Goal: Contribute content: Contribute content

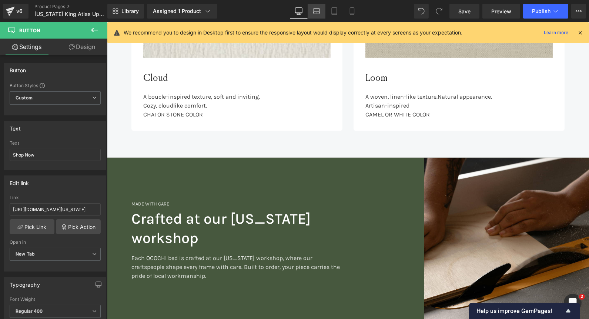
click at [315, 16] on link "Laptop" at bounding box center [317, 11] width 18 height 15
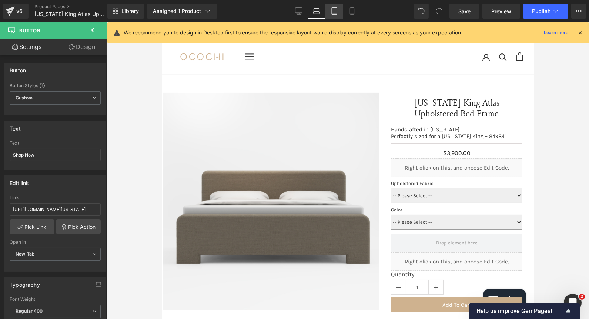
click at [326, 10] on link "Tablet" at bounding box center [335, 11] width 18 height 15
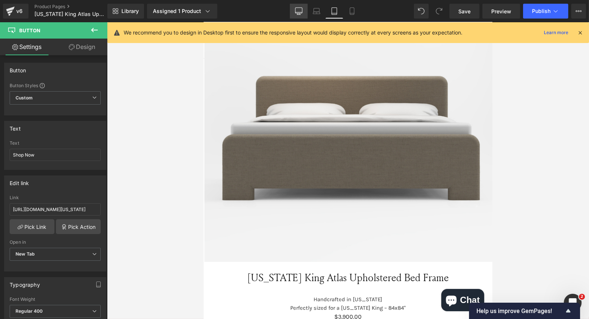
click at [303, 9] on icon at bounding box center [298, 10] width 7 height 7
type input "12"
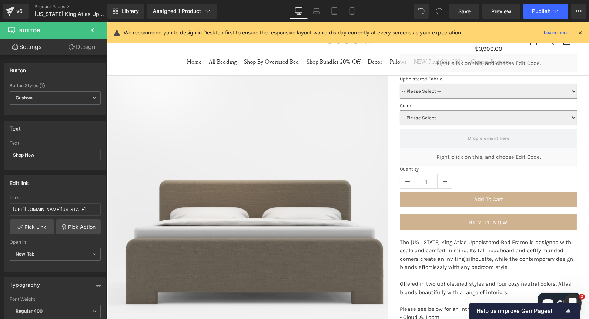
scroll to position [51, 0]
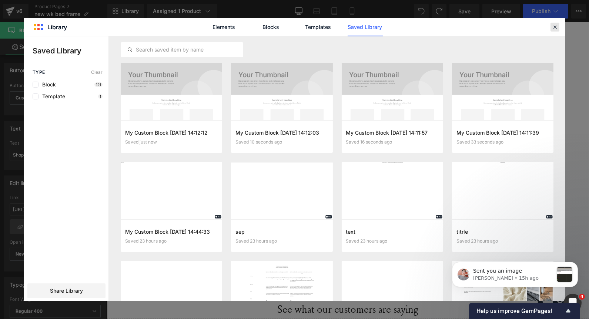
scroll to position [6329, 0]
click at [557, 28] on icon at bounding box center [555, 27] width 7 height 7
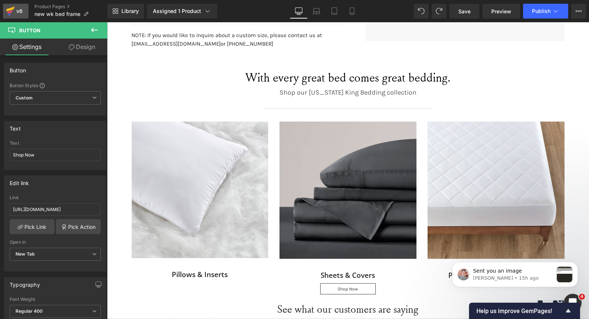
click at [25, 11] on link "v6" at bounding box center [16, 11] width 26 height 15
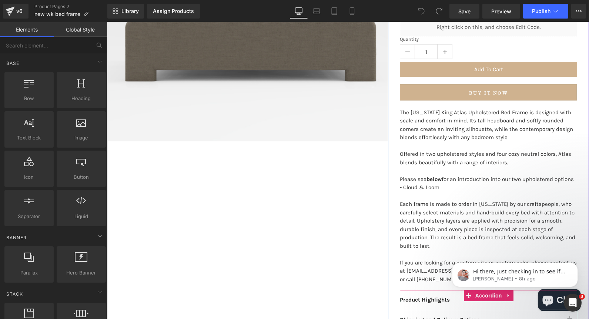
scroll to position [247, 0]
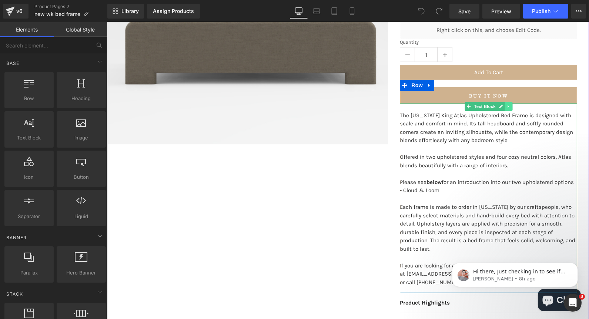
click at [507, 107] on icon at bounding box center [508, 106] width 4 height 4
click at [496, 106] on link at bounding box center [497, 106] width 8 height 9
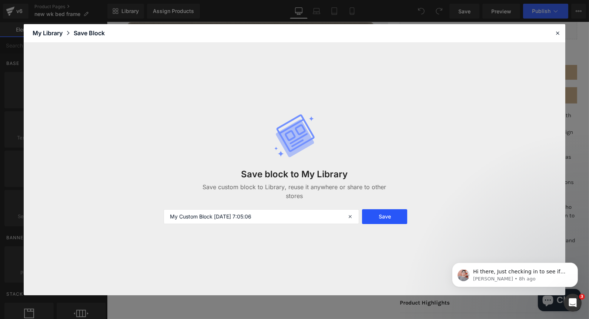
click at [394, 210] on button "Save" at bounding box center [384, 216] width 45 height 15
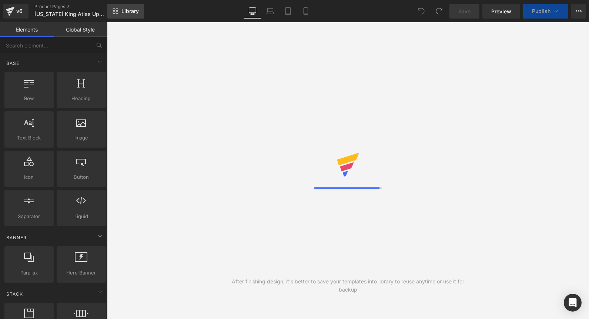
click at [130, 5] on link "Library" at bounding box center [125, 11] width 37 height 15
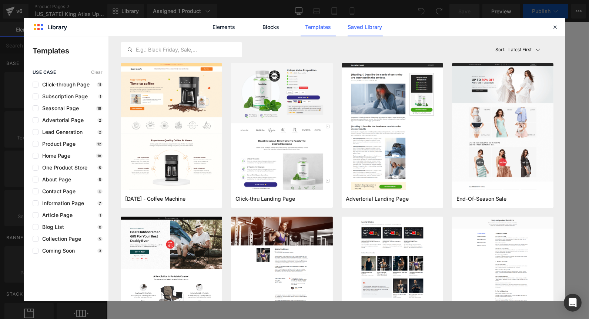
click at [362, 30] on link "Saved Library" at bounding box center [365, 27] width 35 height 19
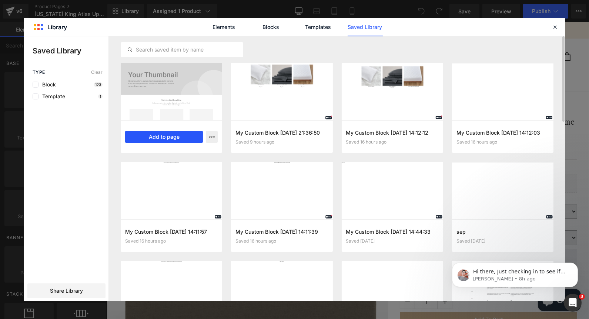
click at [201, 137] on button "Add to page" at bounding box center [164, 137] width 78 height 12
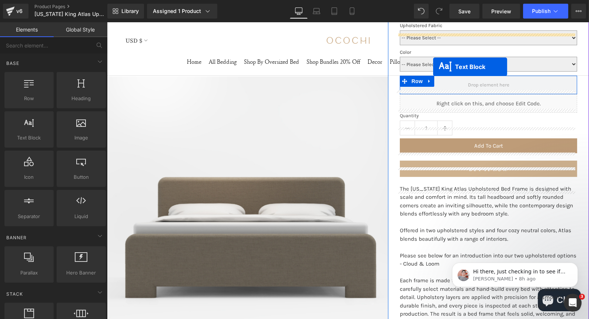
scroll to position [159, 0]
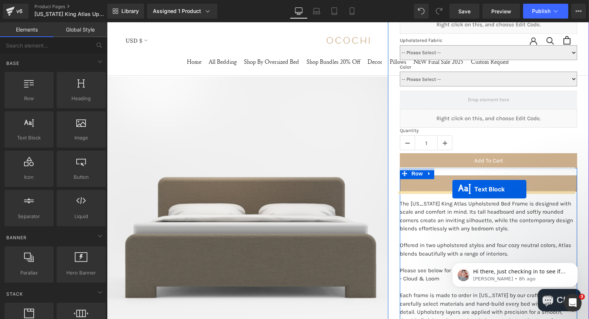
drag, startPoint x: 324, startPoint y: 208, endPoint x: 452, endPoint y: 189, distance: 129.2
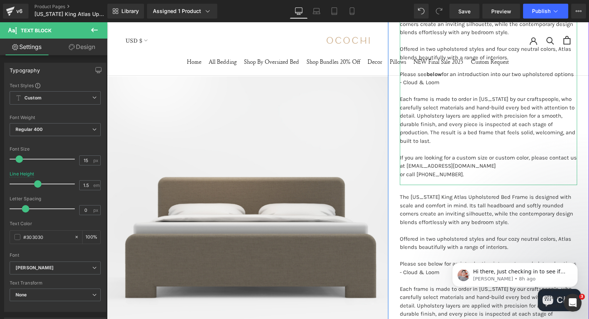
scroll to position [364, 0]
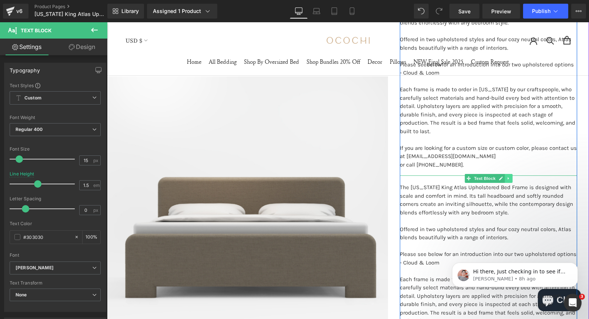
click at [505, 180] on link at bounding box center [509, 178] width 8 height 9
click at [509, 179] on link at bounding box center [513, 178] width 8 height 9
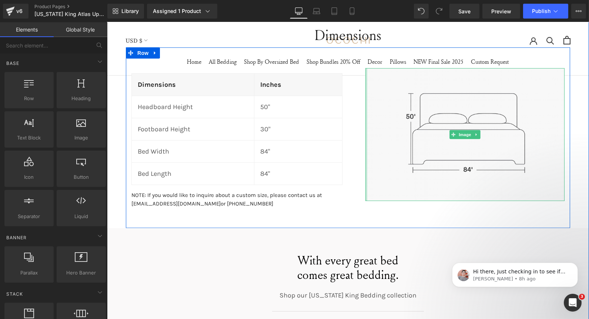
scroll to position [1393, 0]
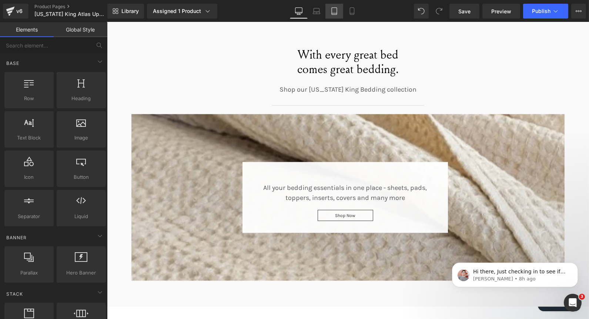
click at [326, 10] on link "Tablet" at bounding box center [335, 11] width 18 height 15
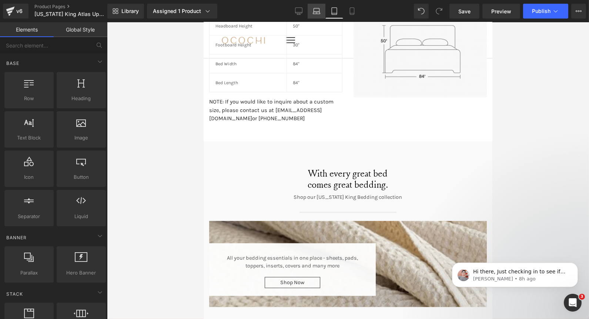
scroll to position [1321, 0]
click at [323, 10] on link "Laptop" at bounding box center [317, 11] width 18 height 15
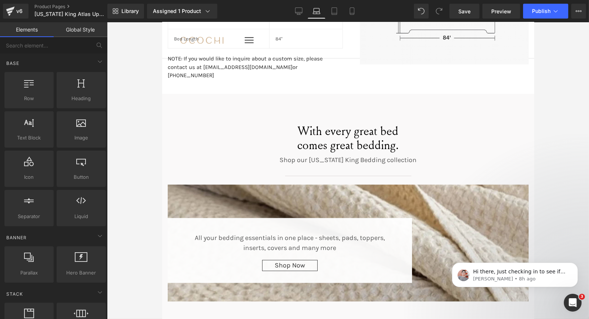
scroll to position [1238, 0]
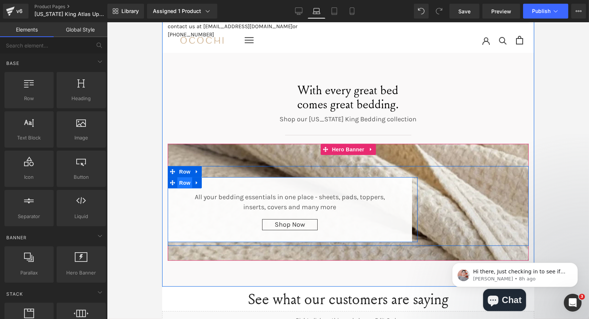
click at [180, 177] on span "Row" at bounding box center [184, 182] width 15 height 11
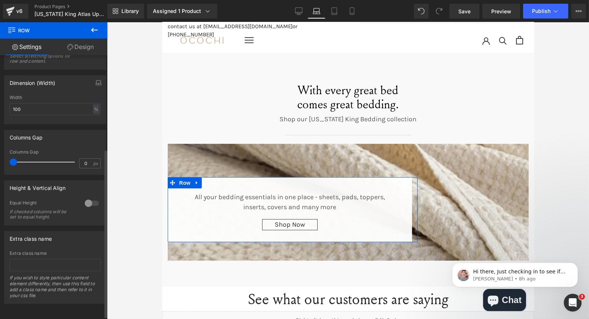
scroll to position [150, 0]
click at [93, 44] on link "Design" at bounding box center [81, 47] width 54 height 17
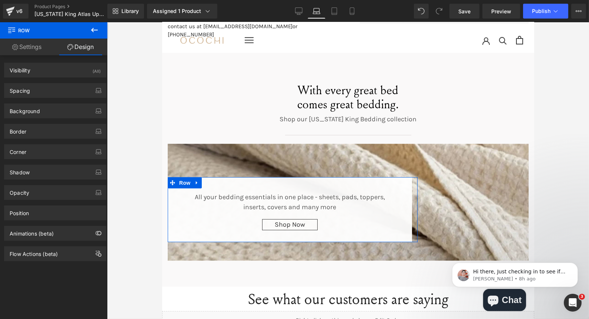
click at [6, 47] on link "Settings" at bounding box center [27, 47] width 54 height 17
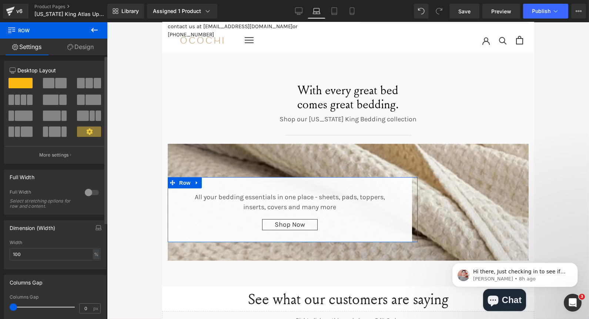
scroll to position [0, 0]
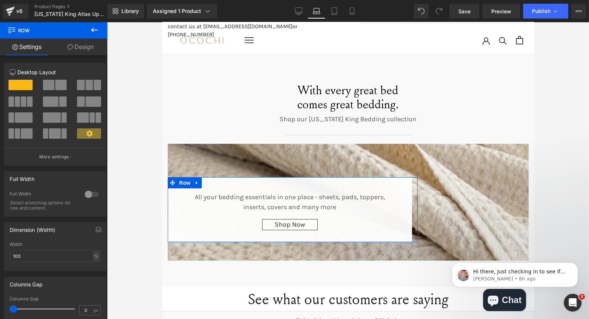
click at [89, 49] on link "Design" at bounding box center [81, 47] width 54 height 17
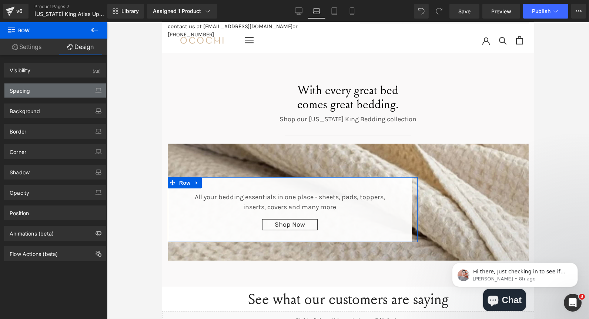
click at [51, 88] on div "Spacing" at bounding box center [54, 90] width 101 height 14
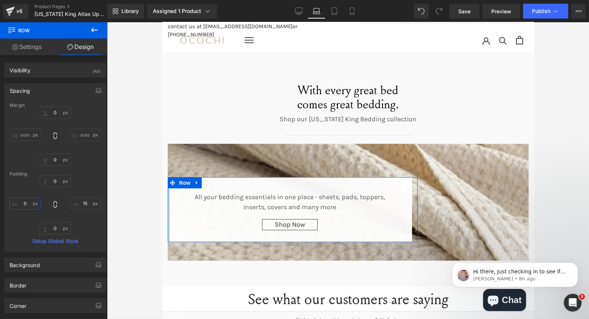
click at [32, 205] on input "0" at bounding box center [25, 203] width 31 height 12
click at [32, 205] on input "2" at bounding box center [25, 203] width 31 height 12
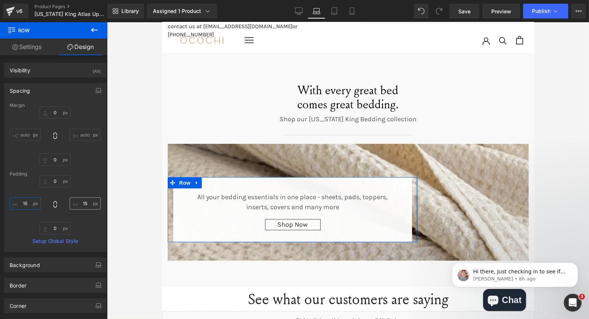
type input "15"
click at [87, 203] on input "15" at bounding box center [85, 203] width 31 height 12
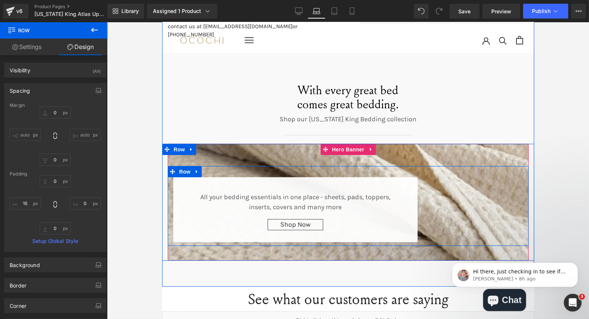
click at [460, 185] on div "All your bedding essentials in one place - sheets, pads, toppers, inserts, cove…" at bounding box center [347, 206] width 361 height 80
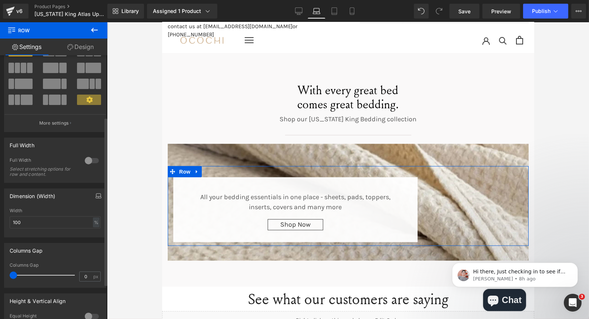
scroll to position [27, 0]
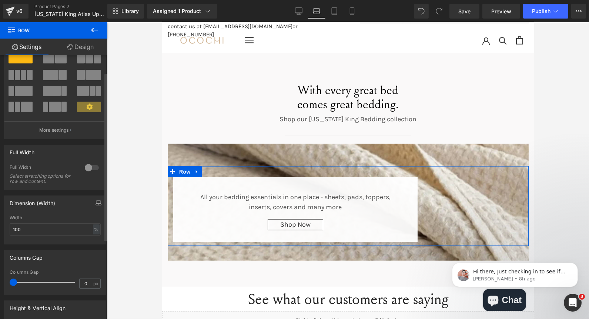
click at [92, 169] on div at bounding box center [92, 168] width 18 height 12
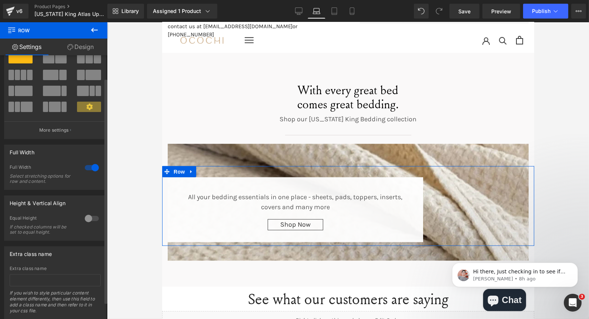
click at [83, 170] on div at bounding box center [92, 168] width 18 height 12
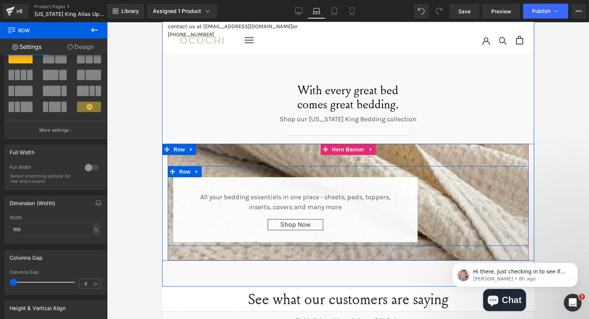
click at [485, 182] on div "All your bedding essentials in one place - sheets, pads, toppers, inserts, cove…" at bounding box center [347, 206] width 361 height 80
click at [178, 166] on span "Row" at bounding box center [184, 171] width 15 height 11
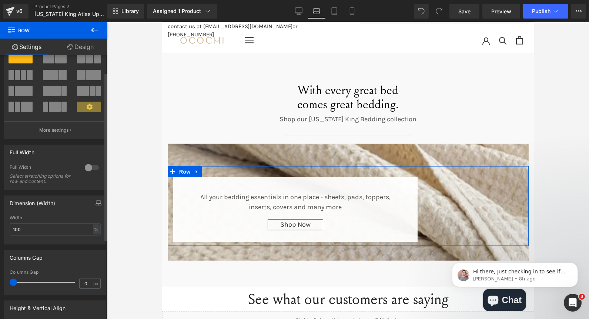
click at [59, 61] on span at bounding box center [60, 58] width 11 height 10
type input "1200"
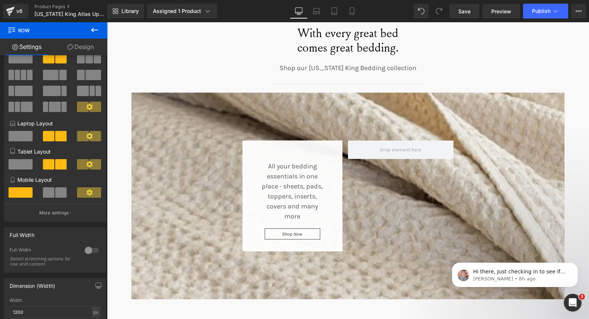
scroll to position [1422, 0]
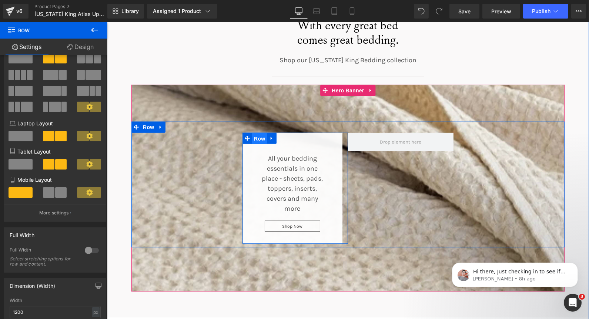
click at [252, 135] on span "Row" at bounding box center [259, 138] width 15 height 11
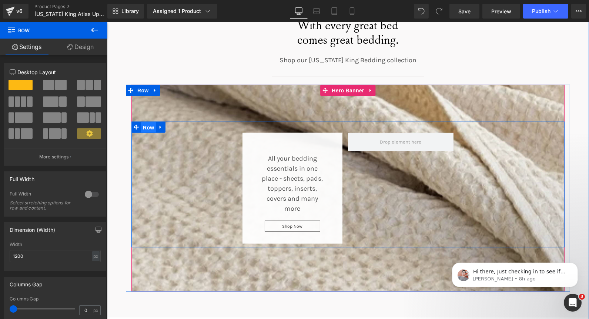
click at [147, 127] on span "Row" at bounding box center [148, 127] width 15 height 11
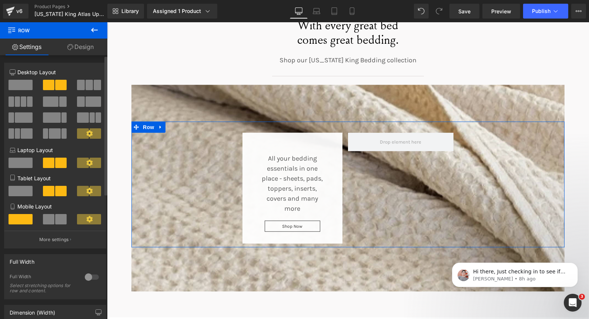
click at [21, 84] on span at bounding box center [21, 85] width 24 height 10
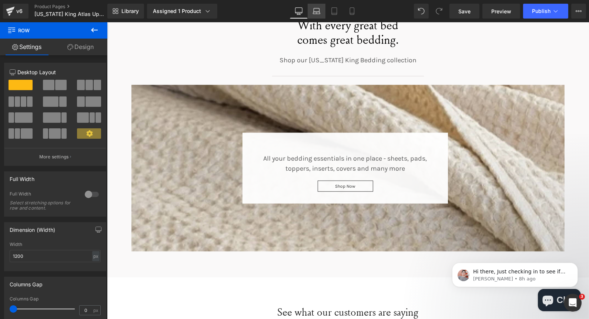
click at [317, 12] on icon at bounding box center [316, 10] width 7 height 7
type input "100"
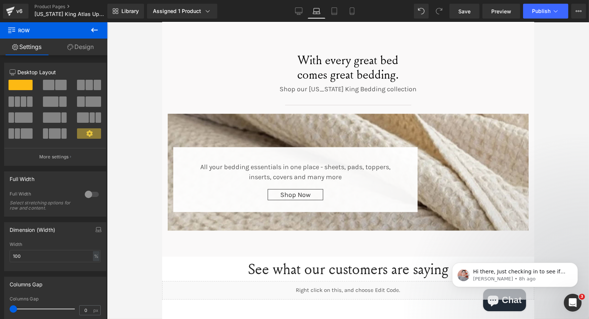
scroll to position [1267, 0]
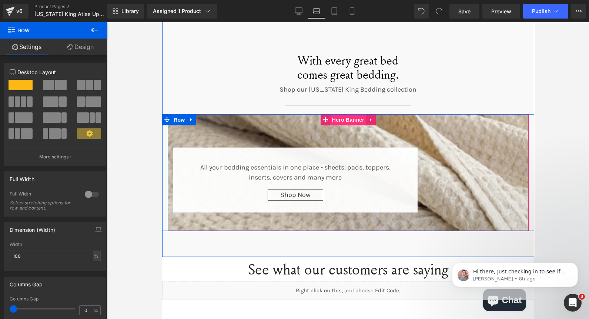
click at [334, 114] on span "Hero Banner" at bounding box center [348, 119] width 36 height 11
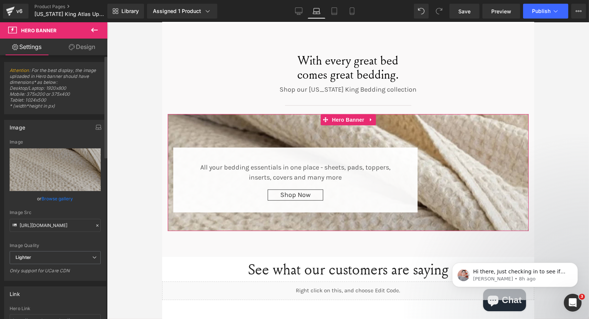
scroll to position [0, 0]
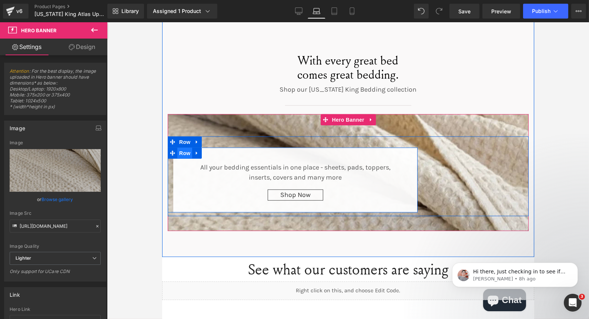
click at [186, 147] on span "Row" at bounding box center [184, 152] width 15 height 11
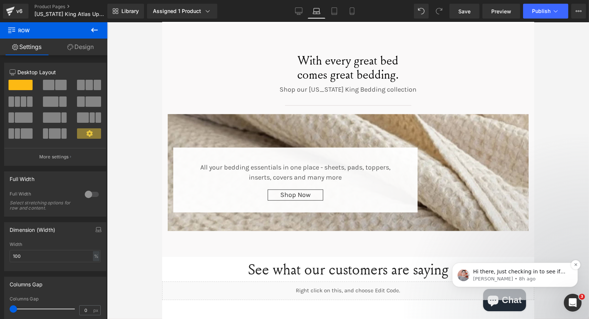
click at [525, 272] on span "Hi there, Just checking in to see if the information I shared earlier reached y…" at bounding box center [521, 300] width 96 height 65
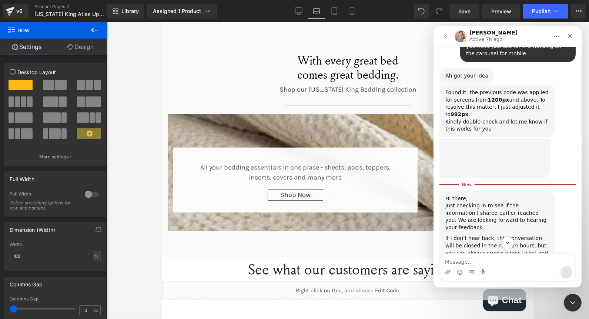
scroll to position [1447, 0]
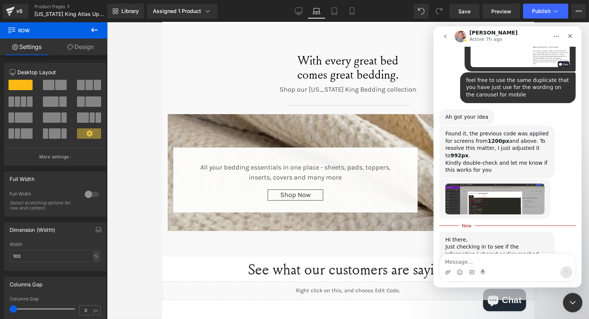
click at [577, 302] on div "Close Intercom Messenger" at bounding box center [572, 301] width 18 height 18
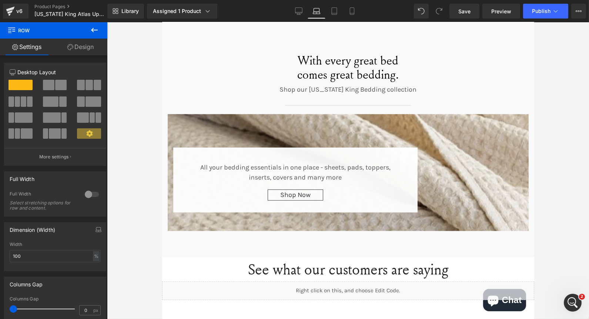
scroll to position [1435, 0]
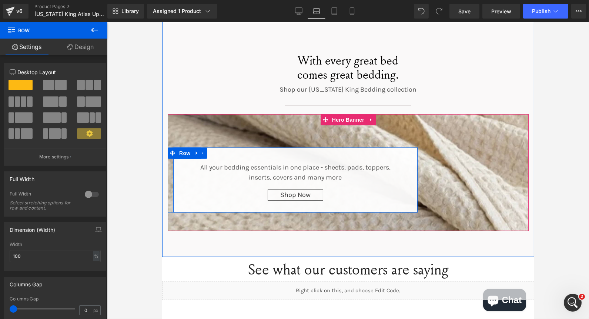
click at [216, 147] on div "All your bedding essentials in one place - sheets, pads, toppers, inserts, cove…" at bounding box center [295, 179] width 244 height 65
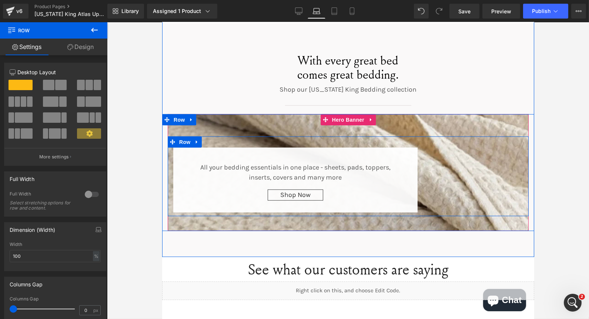
click at [513, 159] on div "All your bedding essentials in one place - sheets, pads, toppers, inserts, cove…" at bounding box center [347, 176] width 361 height 80
click at [179, 136] on span "Row" at bounding box center [184, 141] width 15 height 11
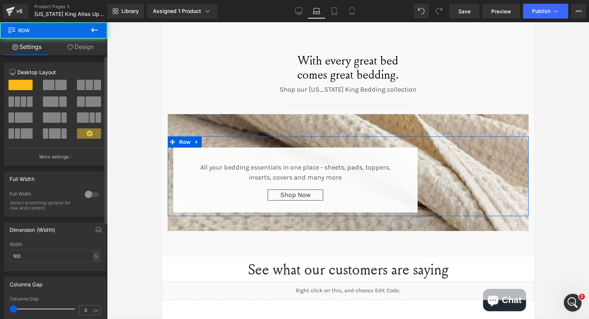
click at [58, 85] on span at bounding box center [60, 85] width 11 height 10
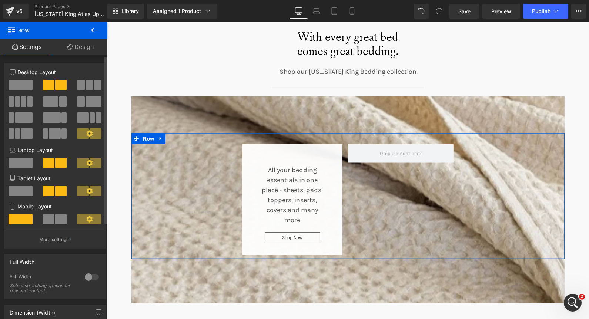
scroll to position [1411, 0]
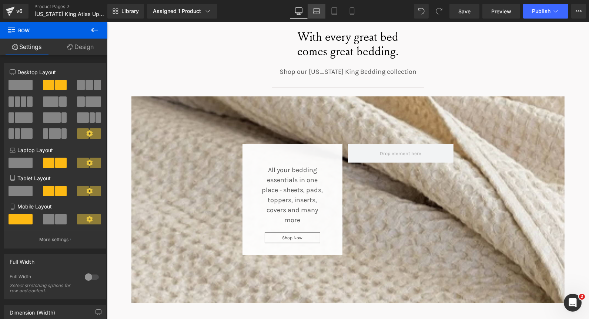
click at [318, 12] on icon at bounding box center [316, 13] width 7 height 2
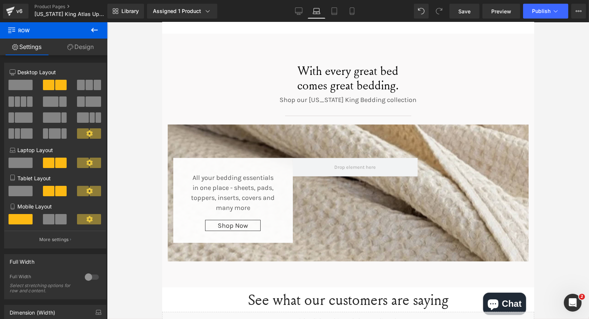
scroll to position [1256, 0]
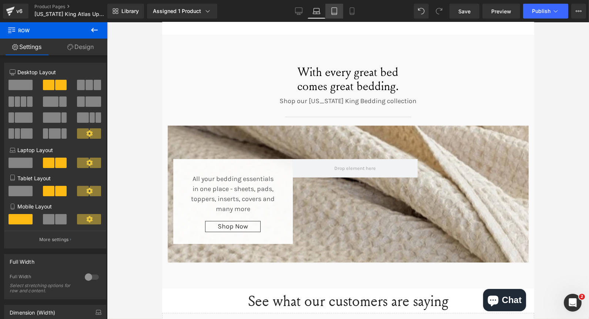
click at [340, 12] on link "Tablet" at bounding box center [335, 11] width 18 height 15
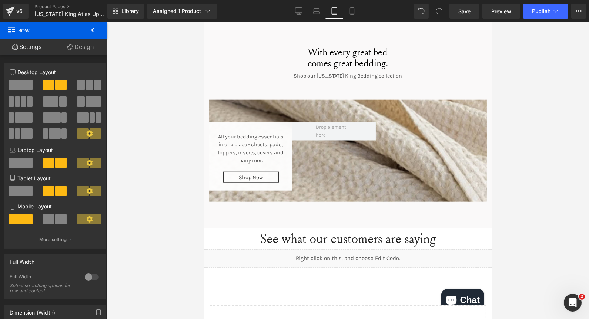
scroll to position [1411, 0]
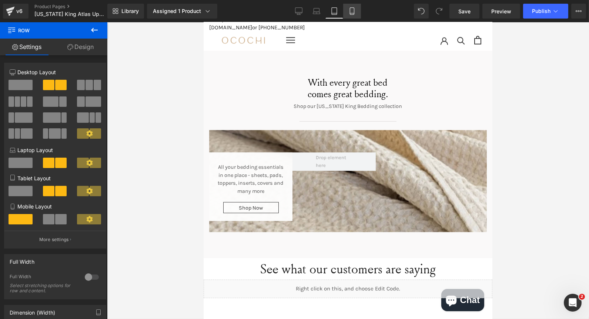
click at [354, 12] on icon at bounding box center [352, 10] width 7 height 7
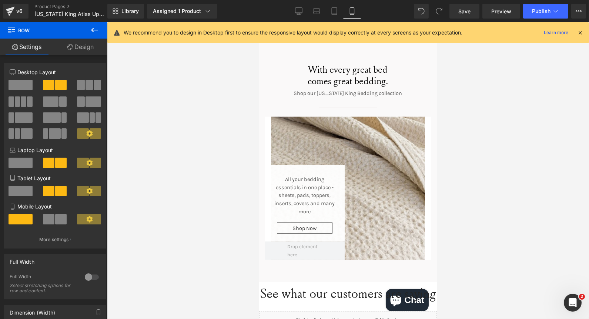
scroll to position [1592, 0]
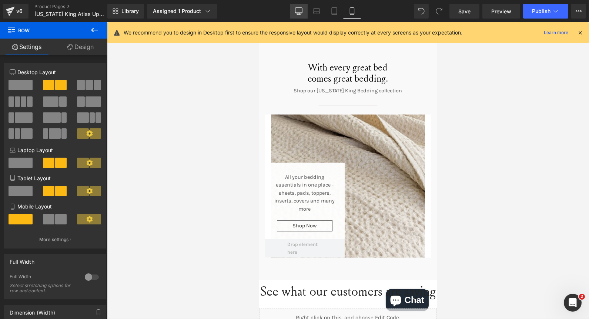
click at [297, 12] on icon at bounding box center [298, 12] width 7 height 0
type input "1200"
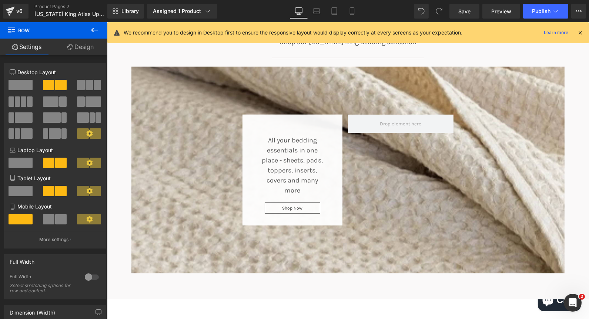
scroll to position [1482, 0]
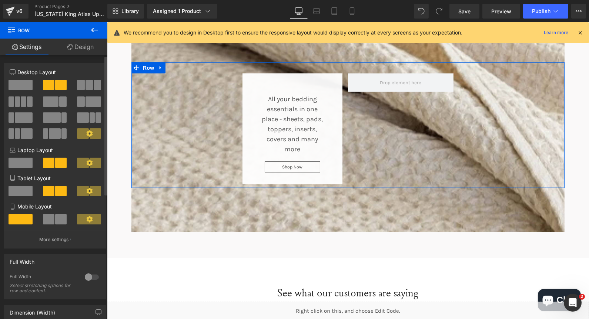
click at [14, 81] on span at bounding box center [21, 85] width 24 height 10
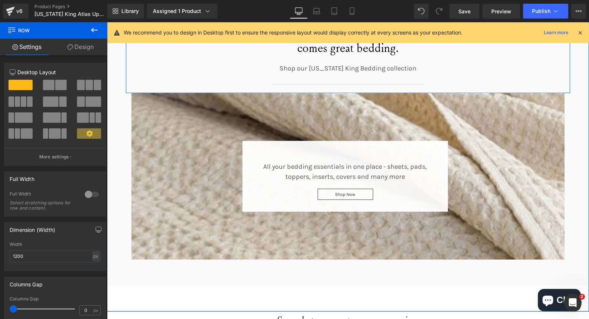
scroll to position [1440, 0]
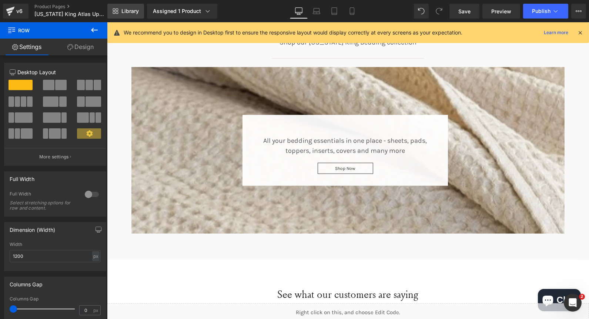
click at [134, 15] on link "Library" at bounding box center [125, 11] width 37 height 15
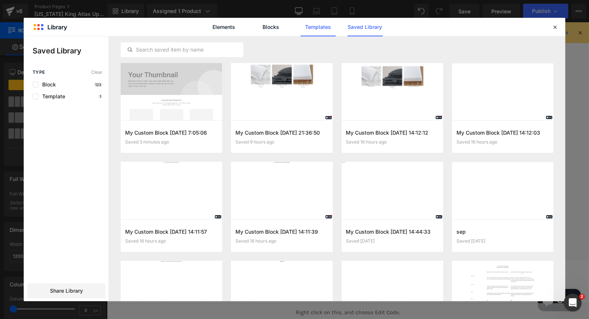
click at [310, 32] on link "Templates" at bounding box center [318, 27] width 35 height 19
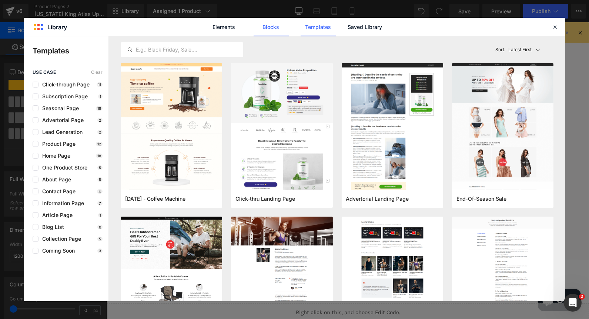
click at [267, 26] on link "Blocks" at bounding box center [271, 27] width 35 height 19
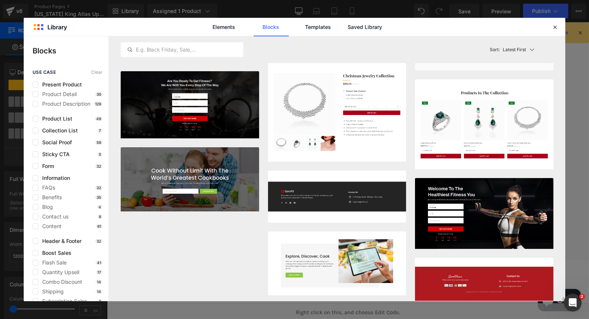
scroll to position [1522, 0]
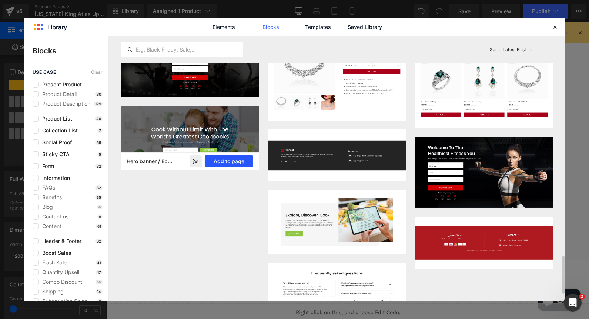
click at [238, 161] on button "Add to page" at bounding box center [229, 161] width 49 height 12
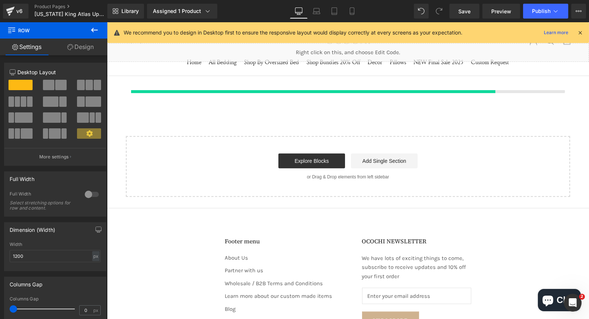
scroll to position [1700, 0]
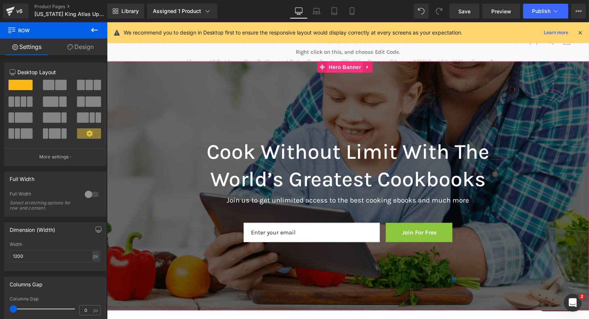
click at [329, 67] on span "Hero Banner" at bounding box center [345, 66] width 36 height 11
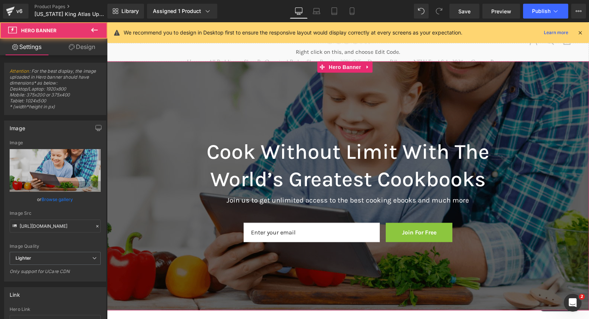
drag, startPoint x: 82, startPoint y: 47, endPoint x: 61, endPoint y: 52, distance: 21.4
click at [82, 47] on link "Design" at bounding box center [82, 47] width 54 height 17
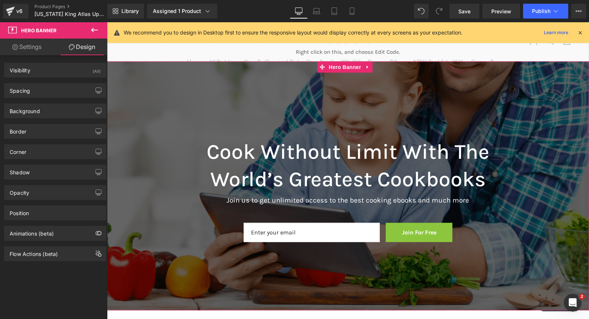
click at [37, 46] on link "Settings" at bounding box center [27, 47] width 54 height 17
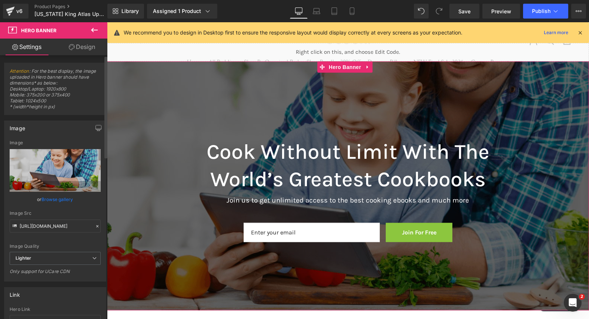
click at [60, 198] on link "Browse gallery" at bounding box center [57, 199] width 31 height 13
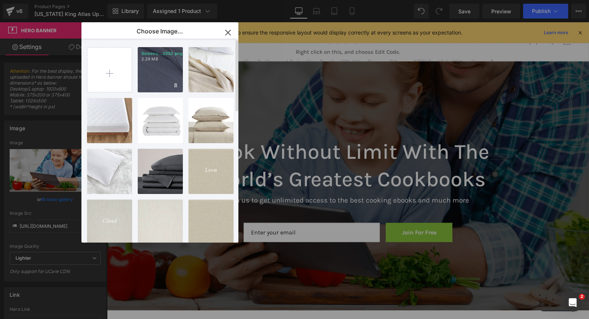
click at [157, 72] on div "Screens...3333.png 2.29 MB" at bounding box center [160, 69] width 45 height 45
type input "https://ucarecdn.com/4fe283da-8e68-4369-94ae-4e2c58471e29/-/format/auto/-/previ…"
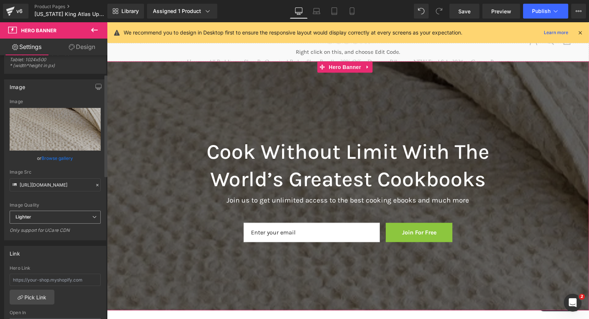
scroll to position [82, 0]
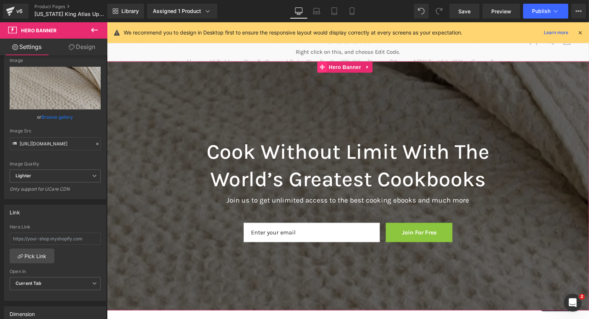
click at [326, 64] on span at bounding box center [322, 66] width 10 height 11
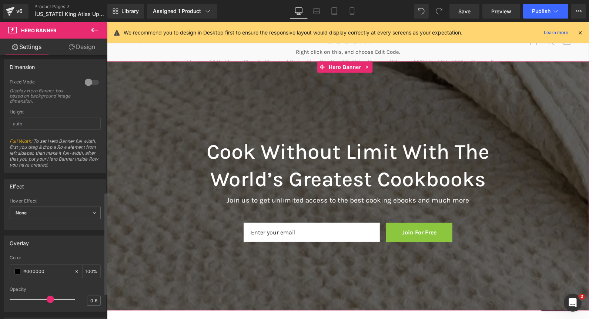
scroll to position [416, 0]
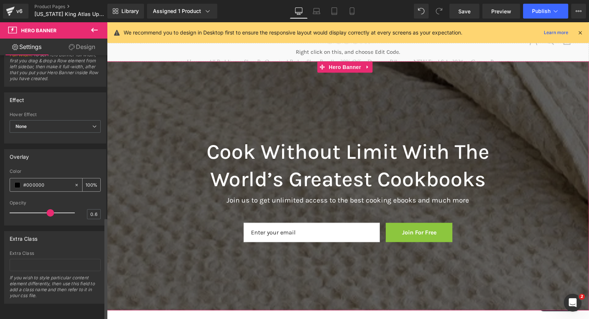
click at [76, 184] on icon at bounding box center [77, 185] width 2 height 2
type input "none"
type input "0"
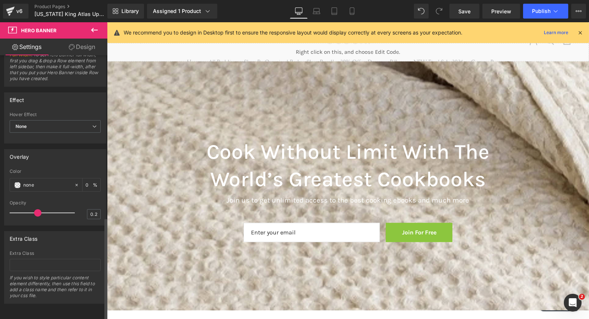
type input "0"
drag, startPoint x: 48, startPoint y: 209, endPoint x: -2, endPoint y: 214, distance: 49.8
click at [0, 214] on html "Hero Banner You are previewing how the will restyle your page. You can not edit…" at bounding box center [294, 159] width 589 height 319
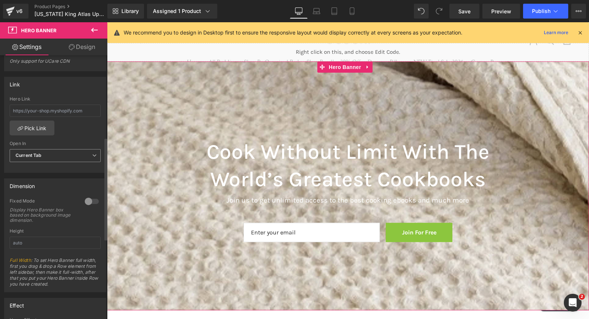
scroll to position [333, 0]
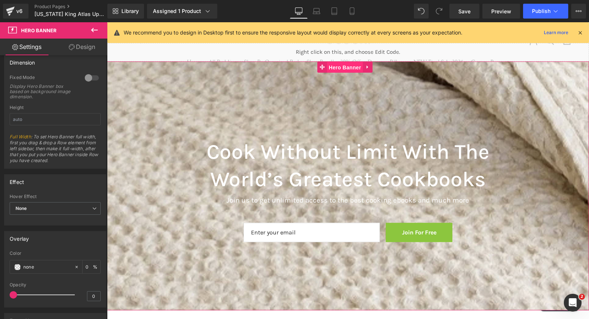
click at [331, 67] on span "Hero Banner" at bounding box center [345, 67] width 36 height 11
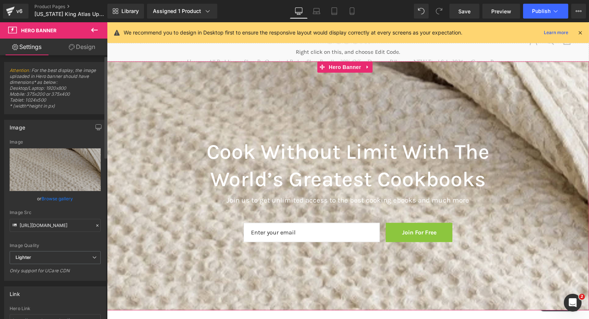
scroll to position [0, 0]
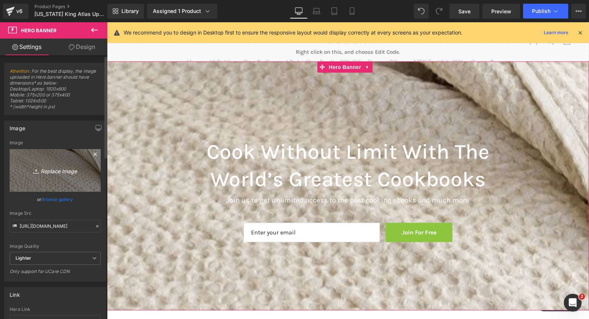
click at [65, 172] on icon "Replace Image" at bounding box center [55, 170] width 59 height 9
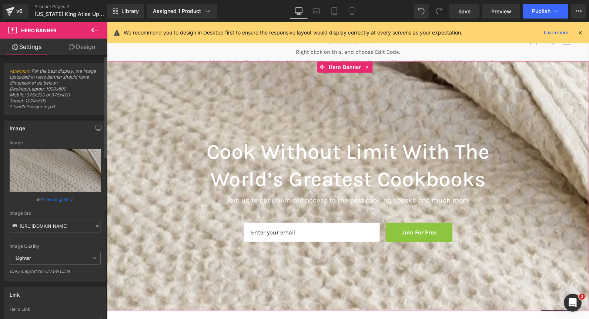
click at [52, 201] on link "Browse gallery" at bounding box center [57, 199] width 31 height 13
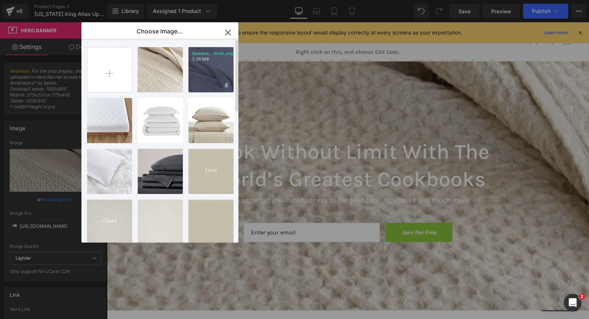
click at [202, 59] on p "2.26 MB" at bounding box center [211, 59] width 38 height 6
type input "https://ucarecdn.com/94f89839-53e5-4905-b647-36ce68d797ce/-/format/auto/-/previ…"
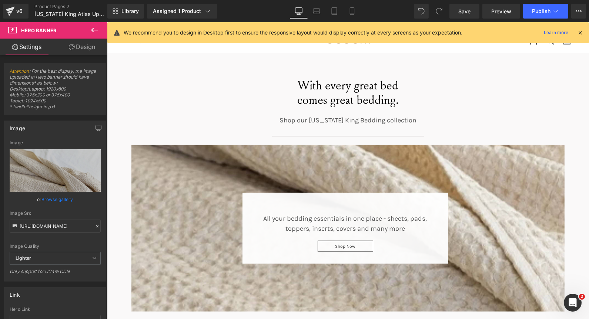
scroll to position [1330, 0]
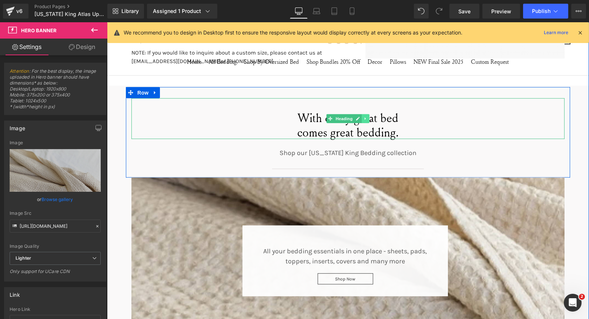
click at [363, 117] on icon at bounding box center [365, 118] width 4 height 4
click at [358, 116] on link at bounding box center [362, 118] width 8 height 9
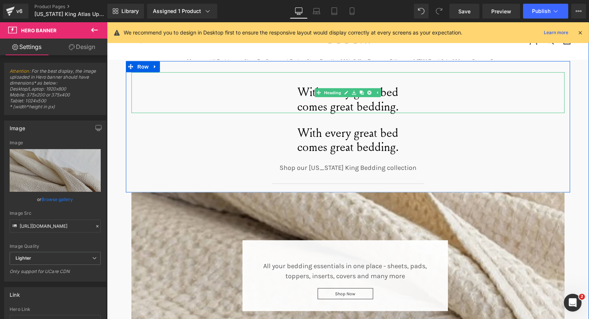
scroll to position [1371, 0]
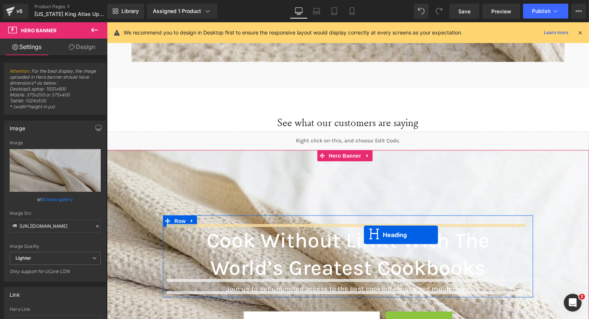
drag, startPoint x: 329, startPoint y: 119, endPoint x: 364, endPoint y: 234, distance: 120.7
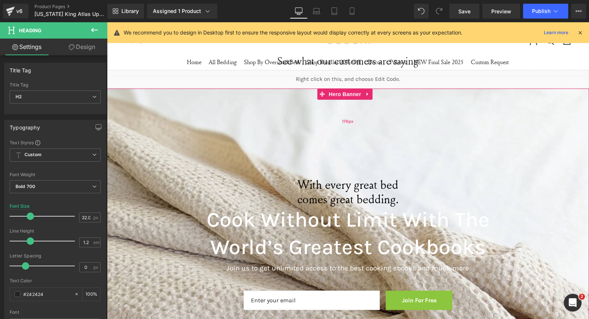
scroll to position [1653, 0]
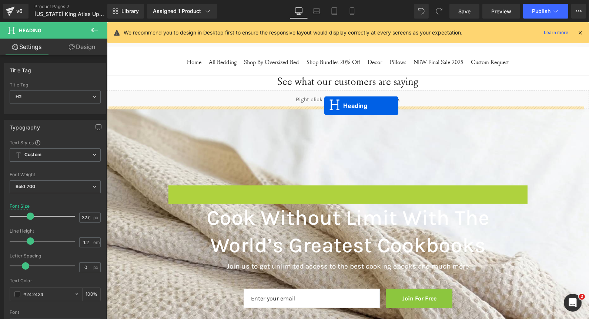
drag, startPoint x: 327, startPoint y: 203, endPoint x: 324, endPoint y: 106, distance: 97.5
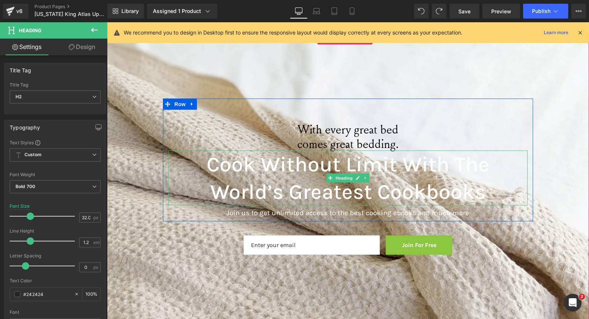
scroll to position [1735, 0]
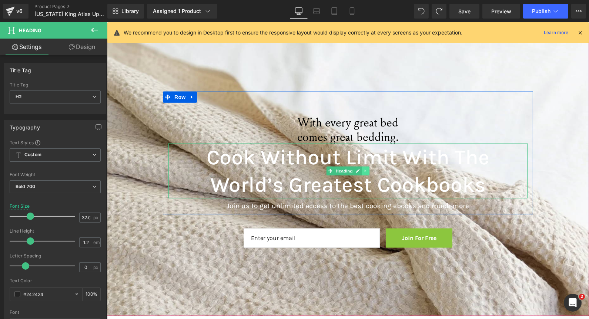
click at [364, 170] on icon at bounding box center [365, 171] width 4 height 4
click at [367, 170] on icon at bounding box center [369, 171] width 4 height 4
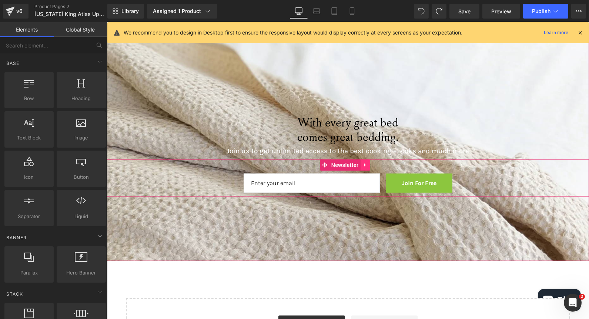
click at [365, 164] on icon at bounding box center [365, 165] width 5 height 6
click at [371, 164] on icon at bounding box center [369, 164] width 5 height 5
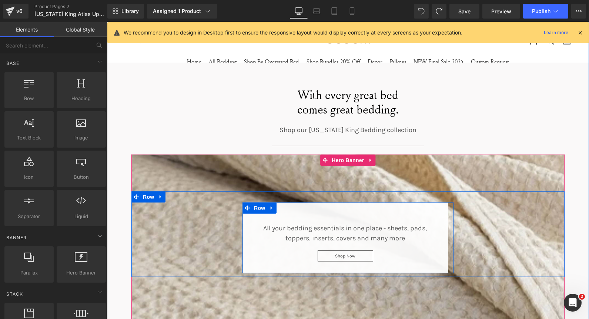
scroll to position [1324, 0]
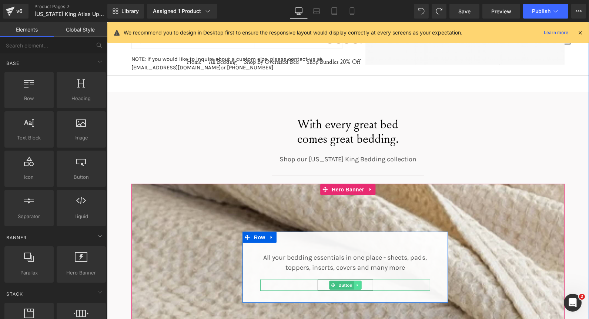
click at [356, 284] on icon at bounding box center [356, 285] width 1 height 3
click at [350, 282] on link at bounding box center [354, 284] width 8 height 9
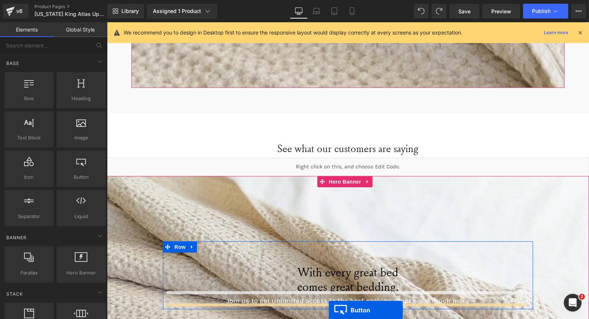
scroll to position [1649, 0]
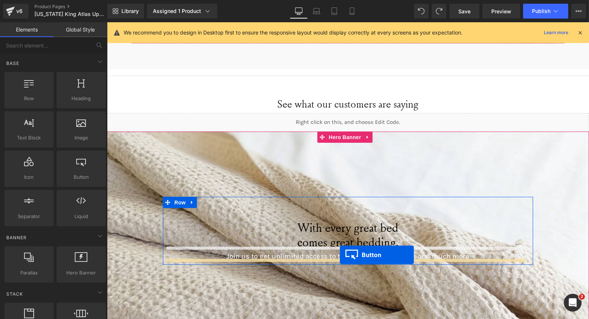
drag, startPoint x: 336, startPoint y: 56, endPoint x: 340, endPoint y: 254, distance: 198.6
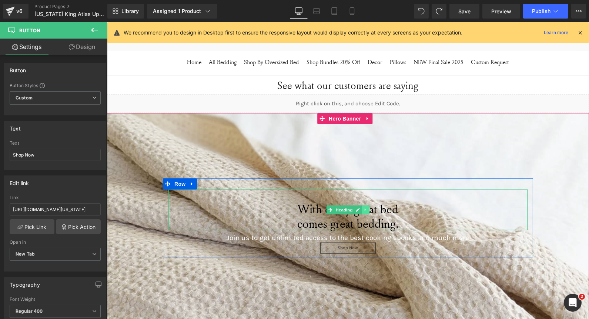
click at [363, 210] on link at bounding box center [366, 209] width 8 height 9
click at [367, 207] on icon at bounding box center [369, 209] width 4 height 4
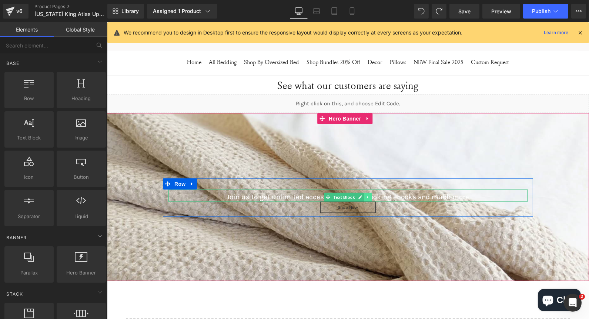
click at [364, 195] on link at bounding box center [368, 197] width 8 height 9
click at [370, 196] on icon at bounding box center [372, 197] width 4 height 4
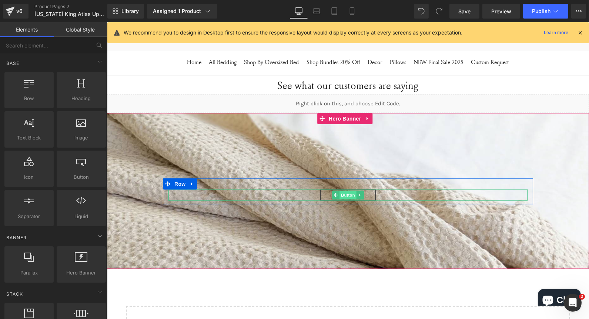
click at [343, 193] on span "Button" at bounding box center [347, 194] width 17 height 9
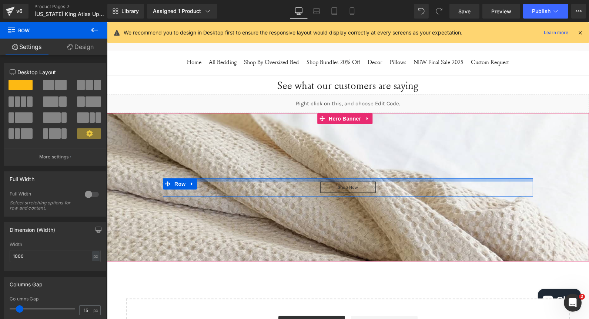
drag, startPoint x: 341, startPoint y: 185, endPoint x: 344, endPoint y: 177, distance: 8.3
click at [344, 178] on div at bounding box center [348, 179] width 370 height 3
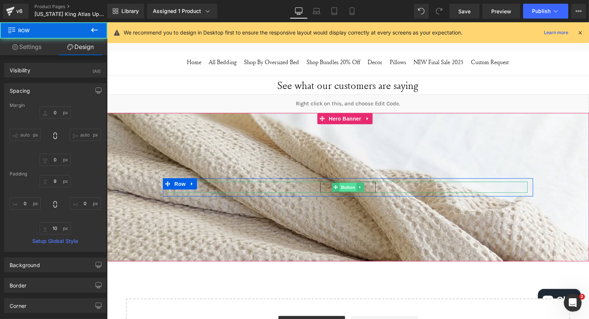
click at [342, 186] on span "Button" at bounding box center [347, 187] width 17 height 9
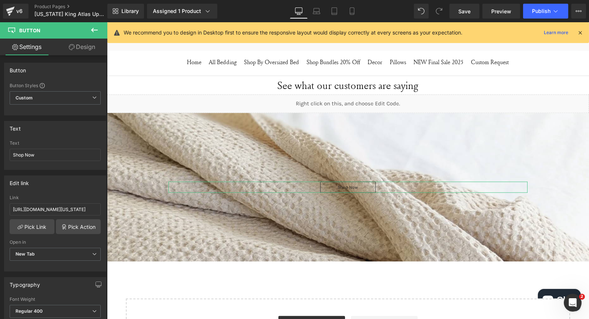
click at [86, 49] on link "Design" at bounding box center [82, 47] width 54 height 17
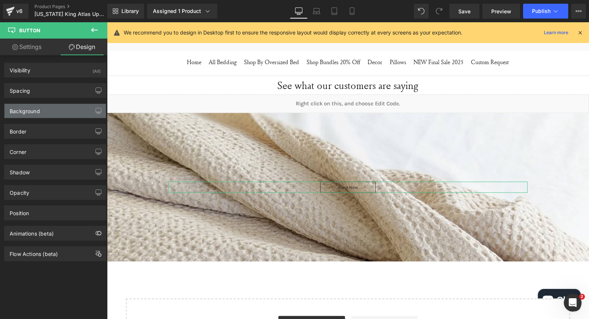
click at [56, 114] on div "Background" at bounding box center [54, 111] width 101 height 14
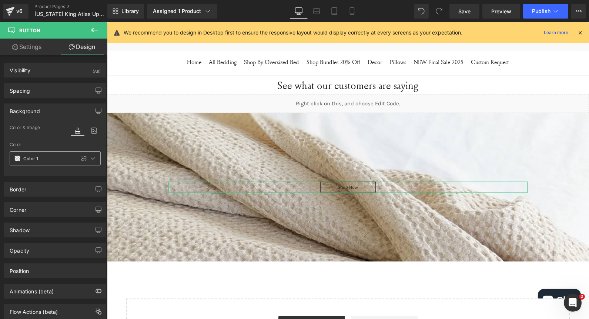
click at [16, 158] on span at bounding box center [17, 158] width 6 height 6
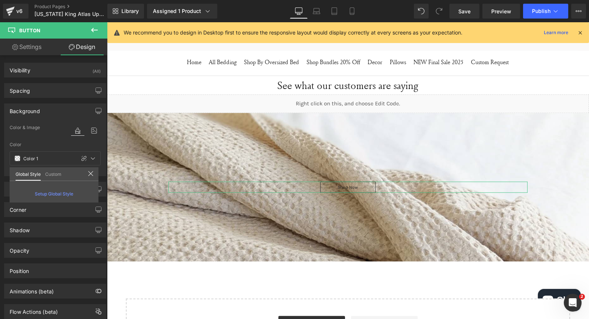
click at [54, 170] on link "Custom" at bounding box center [53, 173] width 16 height 13
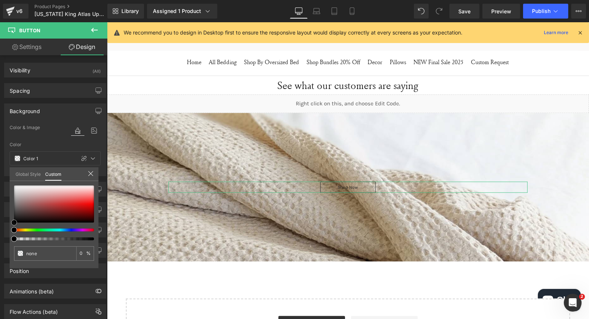
type input "#070707"
type input "100"
type input "#ffffff"
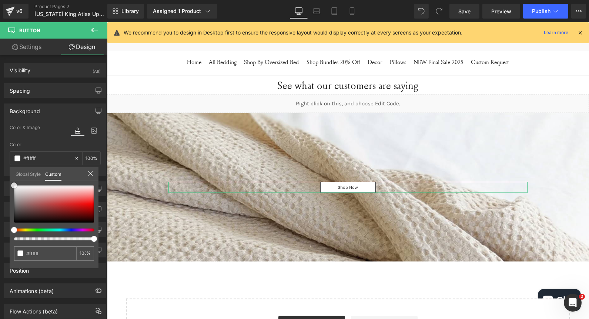
drag, startPoint x: 16, startPoint y: 220, endPoint x: 14, endPoint y: 160, distance: 60.0
click at [14, 160] on div "Background Color & Image color rgba(255, 255, 255, 1) Color #ffffff 100 % Image…" at bounding box center [55, 137] width 111 height 78
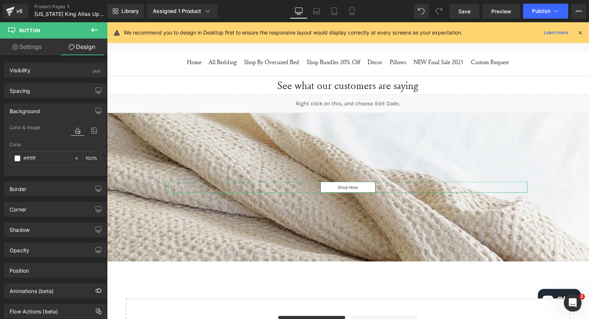
click at [34, 49] on link "Settings" at bounding box center [27, 47] width 54 height 17
type input "#ffffff"
type input "100"
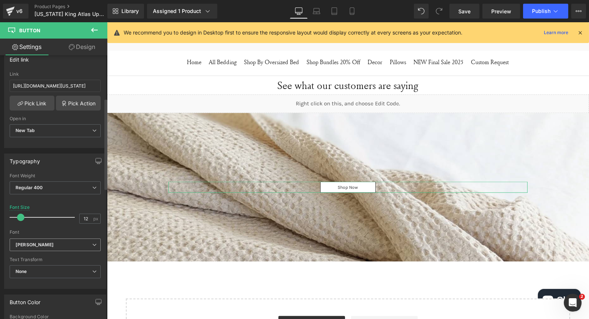
scroll to position [164, 0]
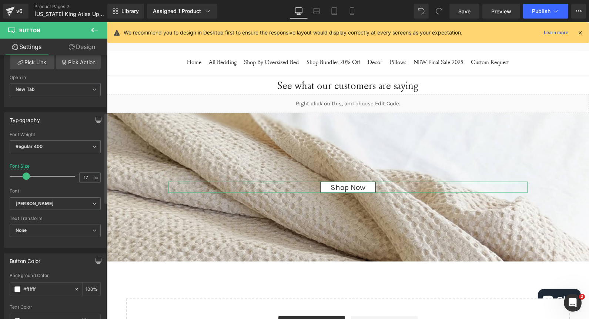
type input "15"
click at [25, 173] on span at bounding box center [22, 175] width 7 height 7
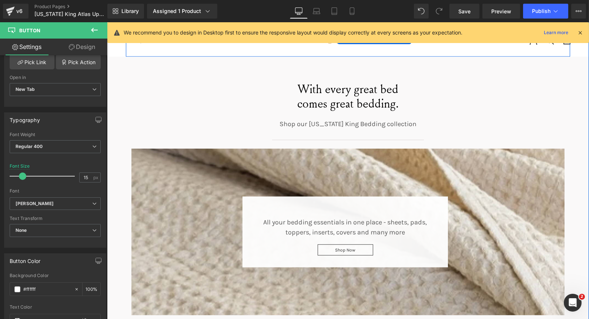
scroll to position [1329, 0]
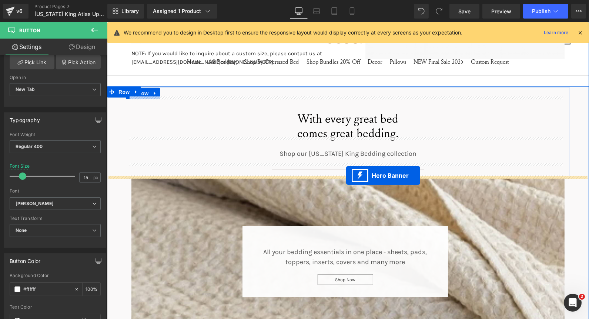
drag, startPoint x: 323, startPoint y: 201, endPoint x: 346, endPoint y: 175, distance: 34.4
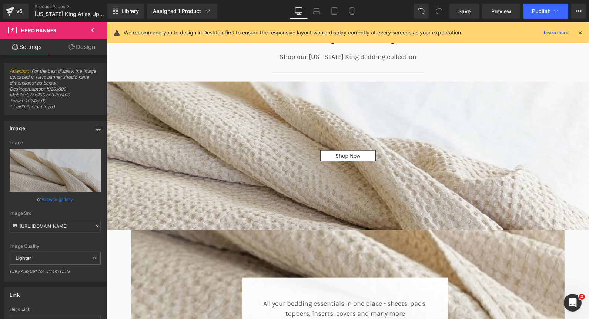
scroll to position [1535, 0]
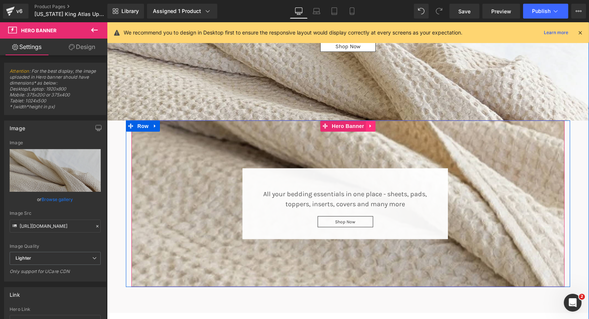
click at [369, 124] on icon at bounding box center [369, 125] width 1 height 3
drag, startPoint x: 376, startPoint y: 123, endPoint x: 357, endPoint y: 125, distance: 19.8
click at [357, 125] on ul "Hero Banner" at bounding box center [348, 125] width 84 height 11
click at [354, 123] on icon at bounding box center [356, 125] width 5 height 5
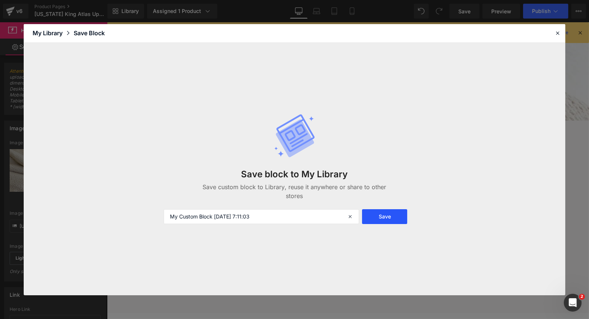
click at [386, 220] on button "Save" at bounding box center [384, 216] width 45 height 15
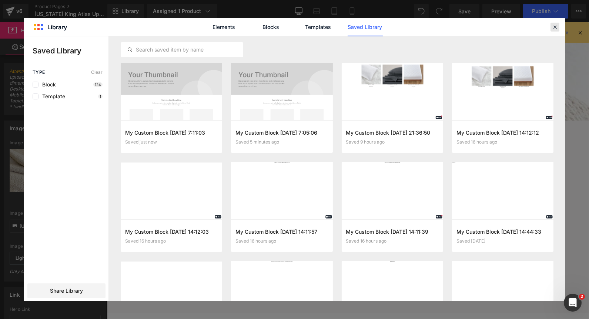
click at [558, 30] on icon at bounding box center [555, 27] width 7 height 7
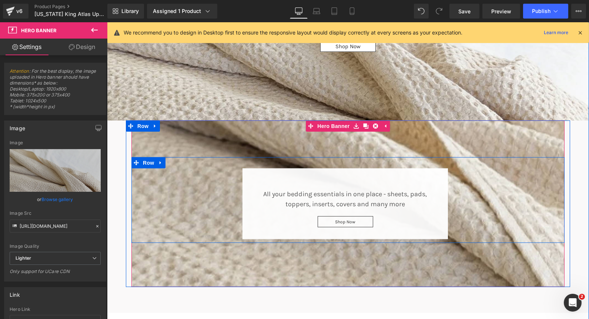
scroll to position [1453, 0]
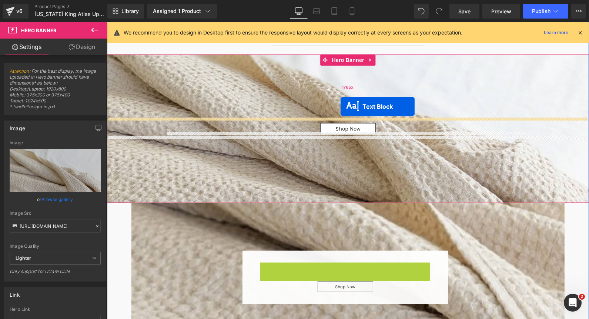
drag, startPoint x: 325, startPoint y: 286, endPoint x: 340, endPoint y: 106, distance: 180.3
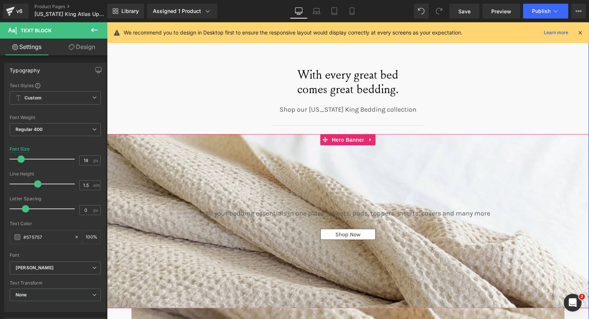
scroll to position [1329, 0]
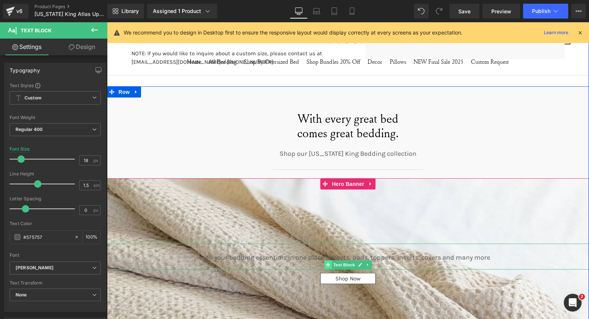
click at [326, 263] on icon at bounding box center [328, 264] width 4 height 4
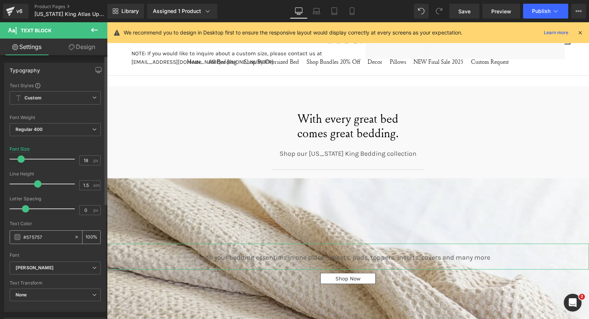
click at [15, 237] on span at bounding box center [17, 237] width 6 height 6
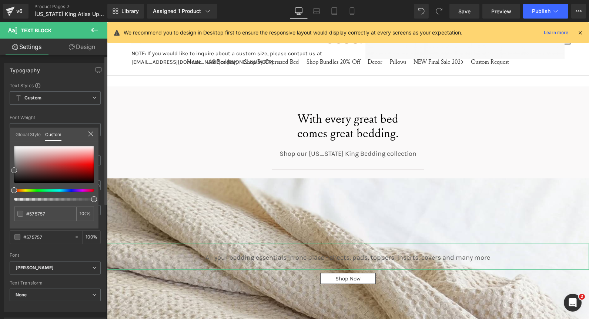
type input "#595959"
type input "#d6d6d6"
type input "#ffffff"
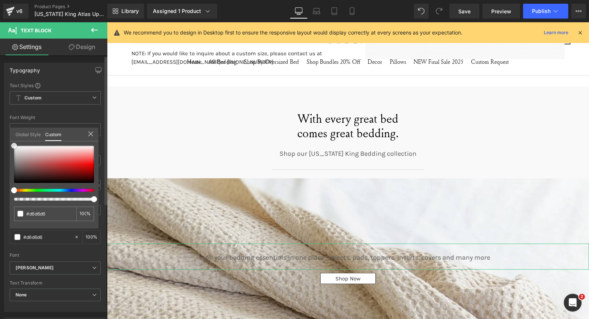
type input "#ffffff"
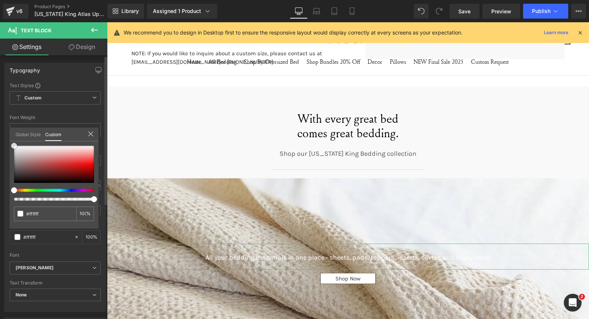
drag, startPoint x: 14, startPoint y: 171, endPoint x: 12, endPoint y: 140, distance: 30.8
click at [12, 140] on div "Global Style Custom Setup Global Style #ffffff 100 %" at bounding box center [54, 138] width 89 height 23
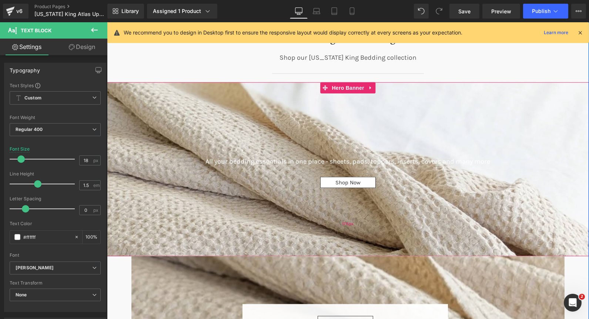
scroll to position [1453, 0]
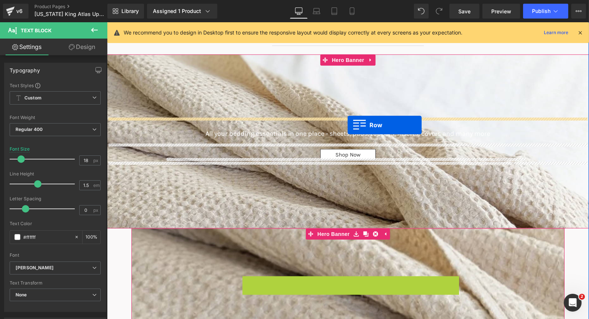
drag, startPoint x: 244, startPoint y: 279, endPoint x: 347, endPoint y: 125, distance: 185.2
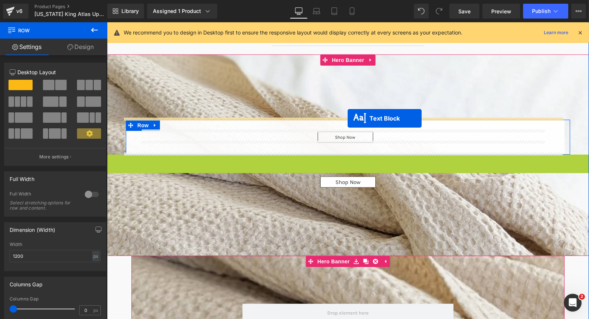
drag, startPoint x: 328, startPoint y: 171, endPoint x: 347, endPoint y: 118, distance: 56.7
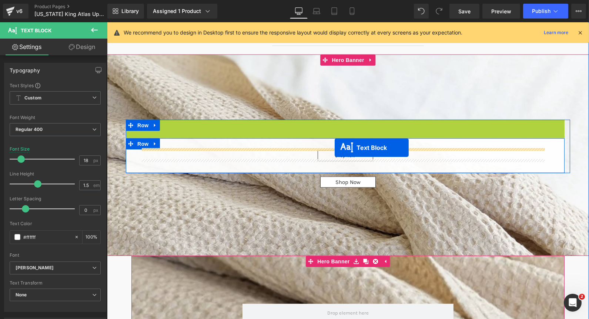
drag, startPoint x: 324, startPoint y: 138, endPoint x: 334, endPoint y: 147, distance: 14.2
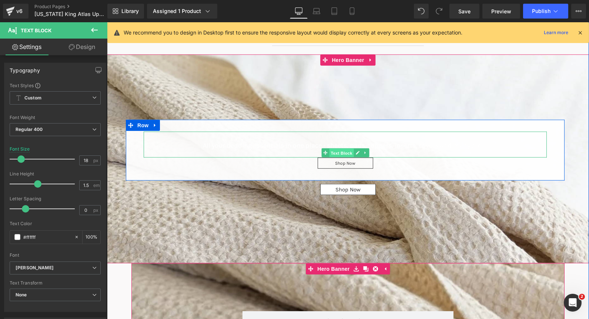
click at [337, 151] on span "Text Block" at bounding box center [341, 152] width 24 height 9
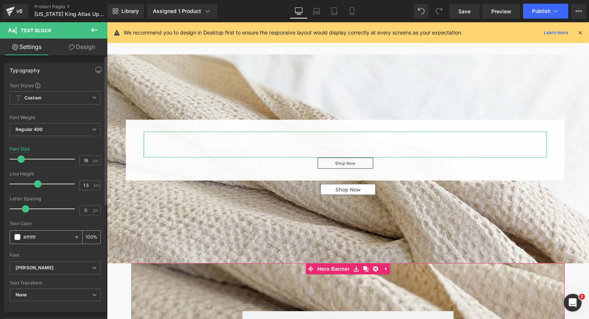
click at [15, 234] on span at bounding box center [17, 237] width 6 height 6
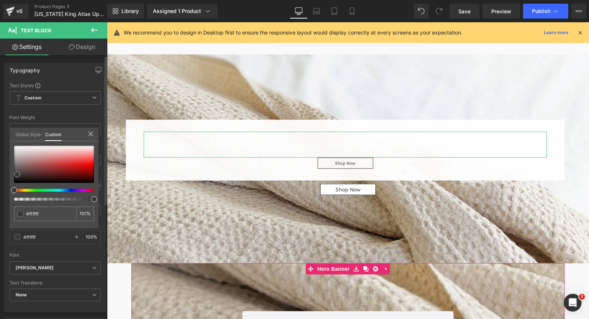
type input "#b5b4b4"
type input "#000000"
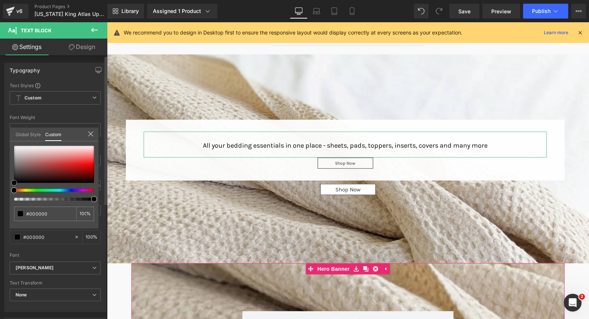
drag, startPoint x: 15, startPoint y: 145, endPoint x: 6, endPoint y: 188, distance: 43.6
click at [6, 188] on div "Typography Text Styles Custom Custom Setup Global Style Custom Setup Global Sty…" at bounding box center [55, 184] width 111 height 254
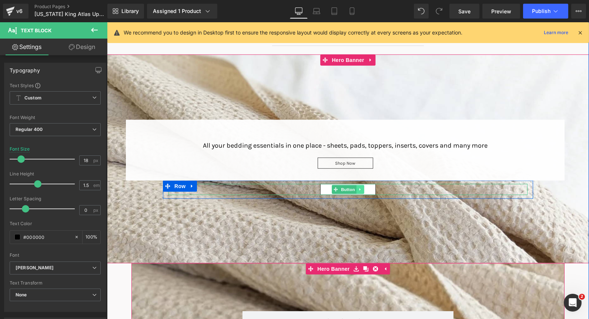
click at [358, 187] on icon at bounding box center [360, 189] width 4 height 4
click at [362, 187] on icon at bounding box center [364, 189] width 4 height 4
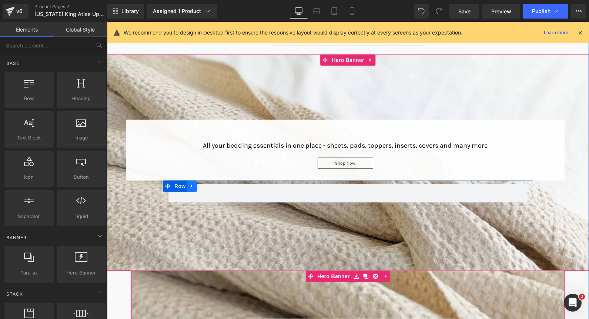
click at [189, 186] on icon at bounding box center [191, 186] width 5 height 6
click at [209, 183] on icon at bounding box center [211, 185] width 5 height 5
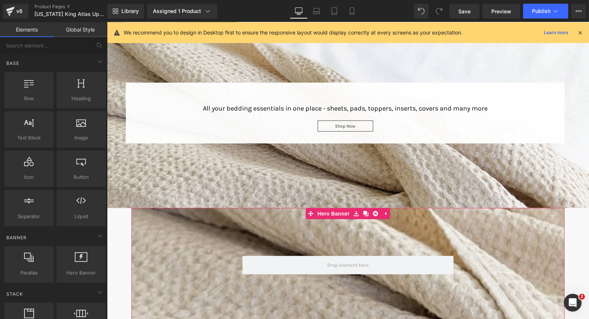
scroll to position [1535, 0]
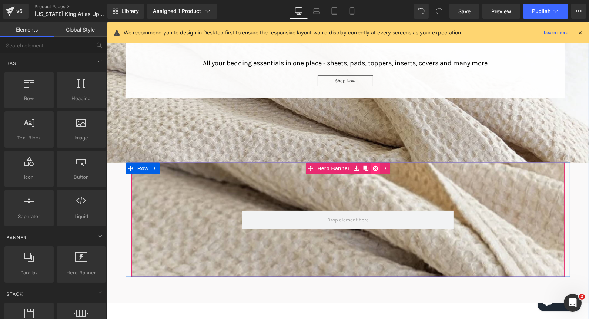
click at [373, 166] on icon at bounding box center [375, 168] width 5 height 5
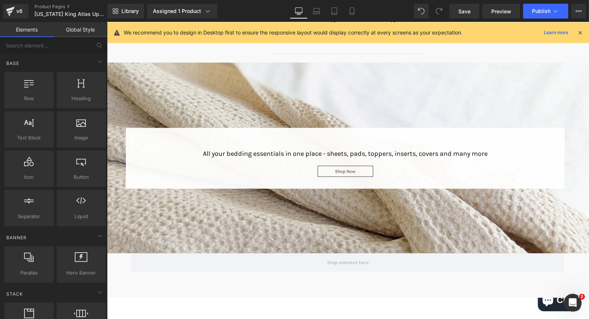
scroll to position [1412, 0]
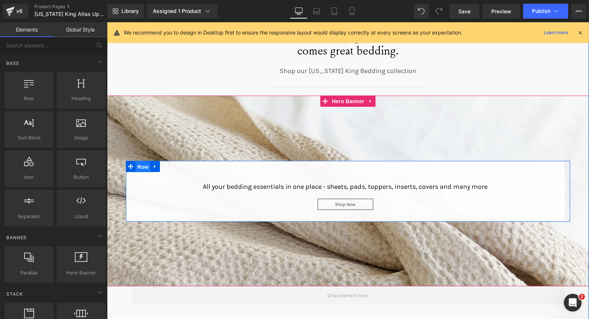
click at [135, 164] on span "Row" at bounding box center [142, 166] width 15 height 11
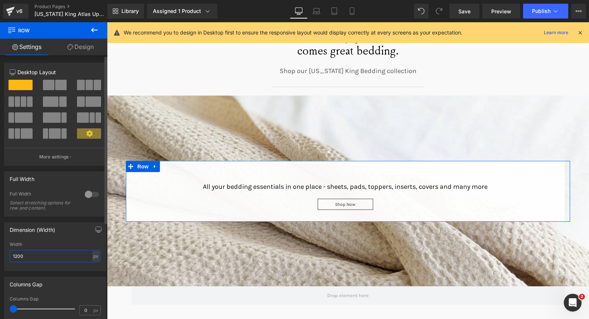
click at [31, 257] on input "1200" at bounding box center [55, 256] width 91 height 12
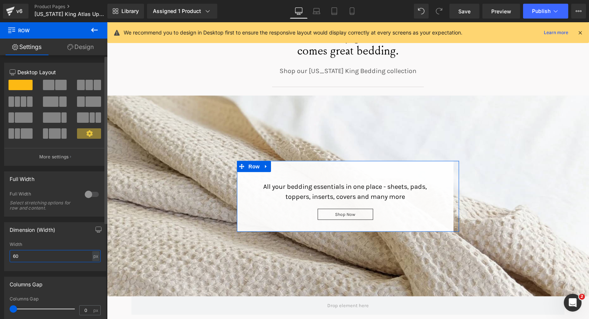
type input "6"
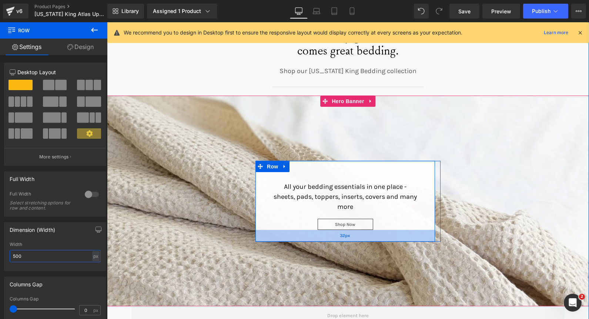
scroll to position [1494, 0]
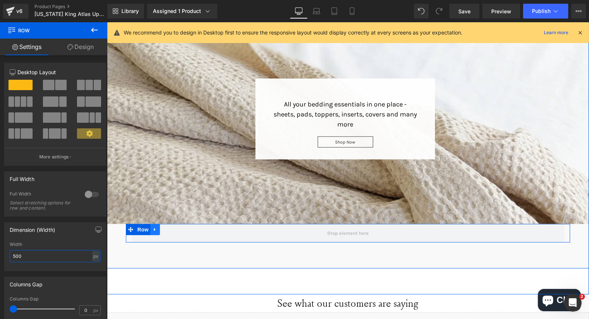
type input "500"
click at [154, 228] on icon at bounding box center [154, 229] width 1 height 3
click at [172, 228] on icon at bounding box center [174, 230] width 5 height 6
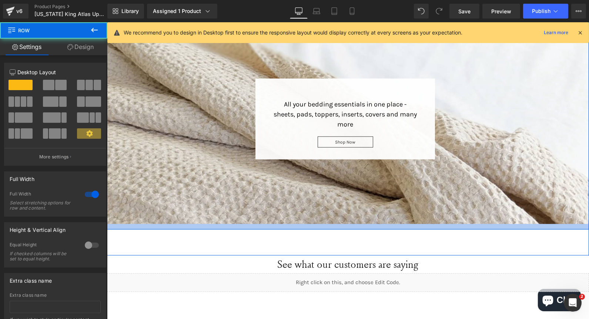
drag, startPoint x: 326, startPoint y: 236, endPoint x: 327, endPoint y: 216, distance: 20.4
click at [327, 216] on div "With every great bed comes great bedding. Heading Shop our Wyoming King Bedding…" at bounding box center [348, 75] width 482 height 308
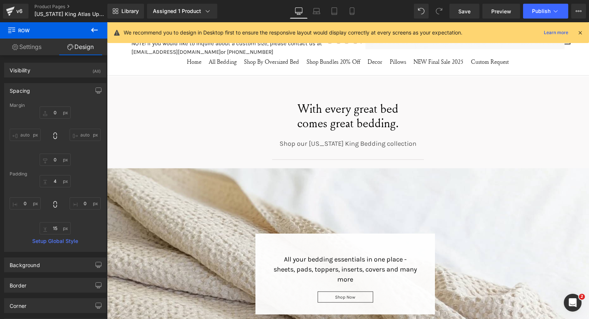
scroll to position [1329, 0]
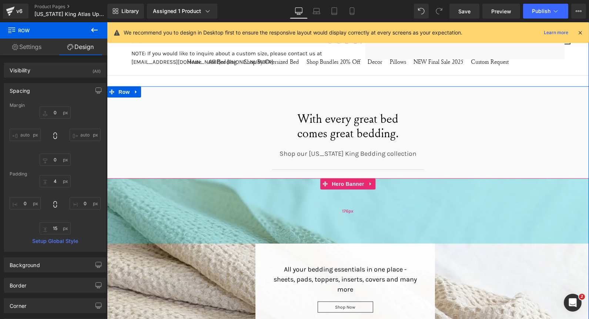
click at [250, 210] on div "176px" at bounding box center [348, 210] width 482 height 65
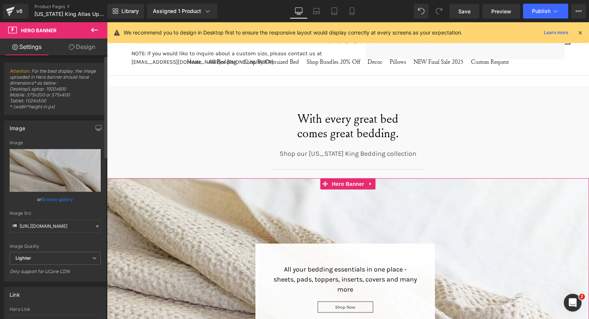
click at [55, 202] on link "Browse gallery" at bounding box center [57, 199] width 31 height 13
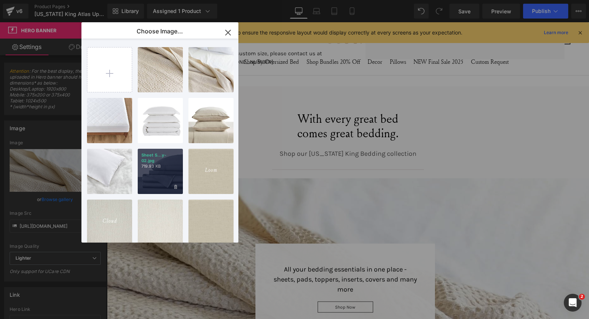
click at [156, 174] on div "Sheet S...y-02.jpg 719.93 KB" at bounding box center [160, 171] width 45 height 45
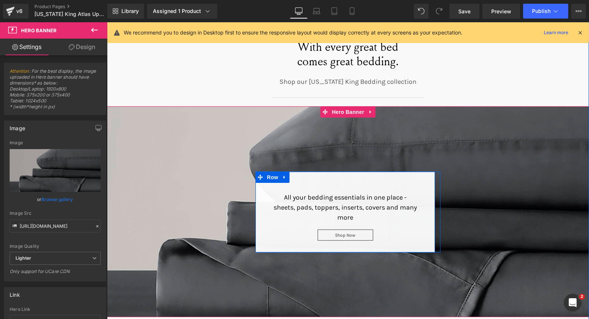
scroll to position [1371, 0]
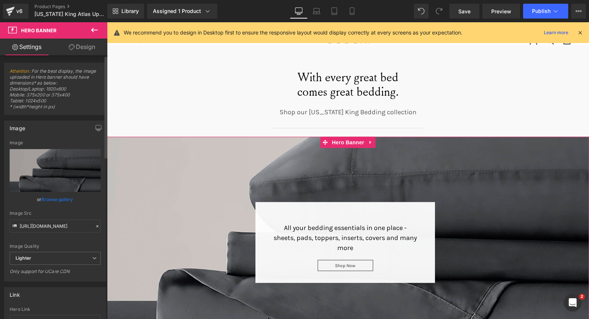
click at [49, 199] on link "Browse gallery" at bounding box center [57, 199] width 31 height 13
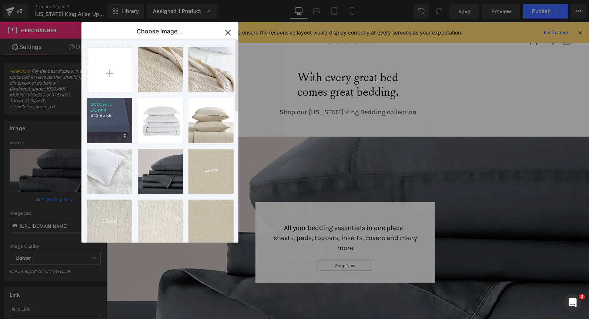
click at [113, 129] on div "OCOCHI ... _4_.png 843.95 KB" at bounding box center [109, 120] width 45 height 45
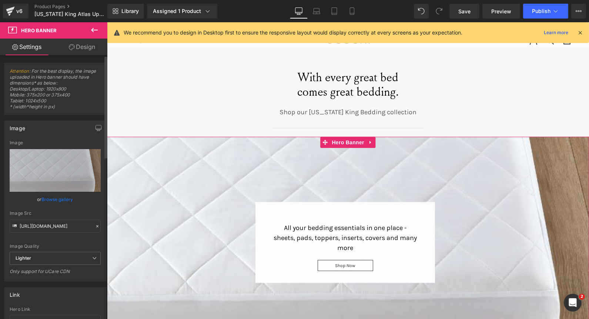
click at [56, 196] on link "Browse gallery" at bounding box center [57, 199] width 31 height 13
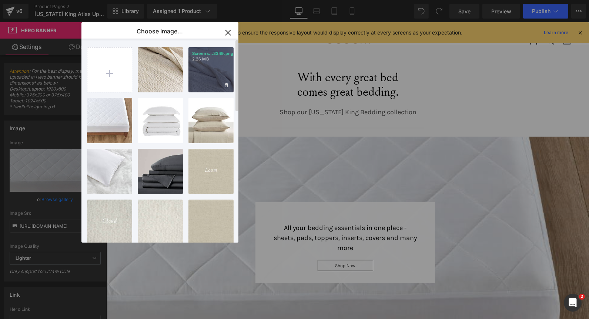
click at [198, 72] on div "Screens...3349.png 2.26 MB" at bounding box center [211, 69] width 45 height 45
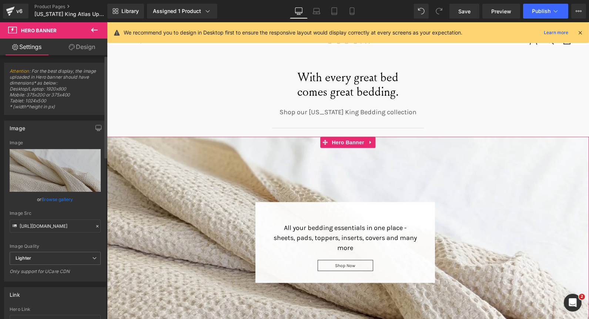
click at [57, 201] on link "Browse gallery" at bounding box center [57, 199] width 31 height 13
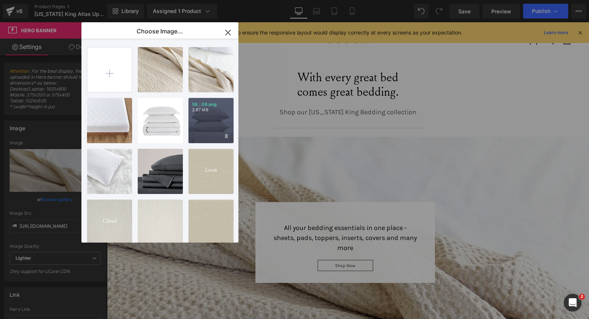
click at [216, 122] on div "58...58.png 2.87 MB" at bounding box center [211, 120] width 45 height 45
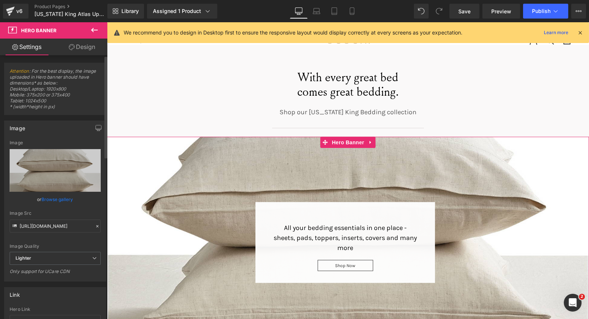
click at [46, 200] on link "Browse gallery" at bounding box center [57, 199] width 31 height 13
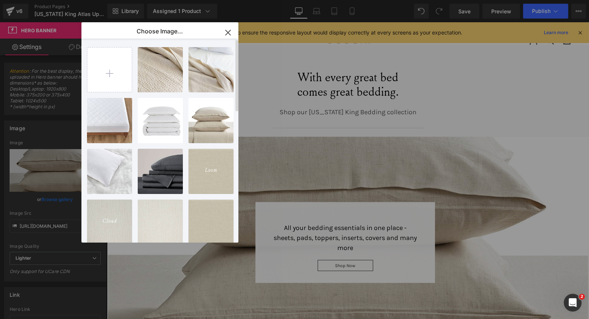
click at [108, 195] on div "Screens...3333.png 2.29 MB Delete image? Yes No Screens...3349.png 2.26 MB Dele…" at bounding box center [164, 142] width 154 height 207
click at [110, 174] on div "Silk Pi...ow 2.png 2.82 MB" at bounding box center [109, 171] width 45 height 45
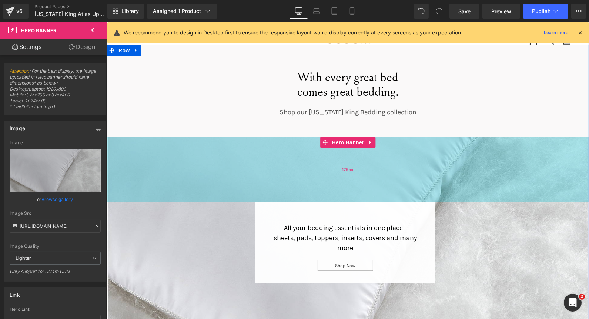
scroll to position [1453, 0]
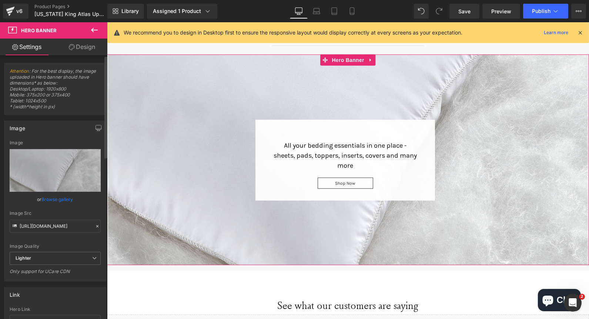
click at [64, 197] on link "Browse gallery" at bounding box center [57, 199] width 31 height 13
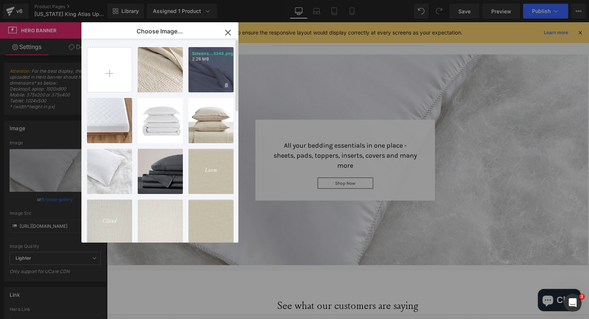
click at [209, 69] on div "Screens...3349.png 2.26 MB" at bounding box center [211, 69] width 45 height 45
type input "https://ucarecdn.com/94f89839-53e5-4905-b647-36ce68d797ce/-/format/auto/-/previ…"
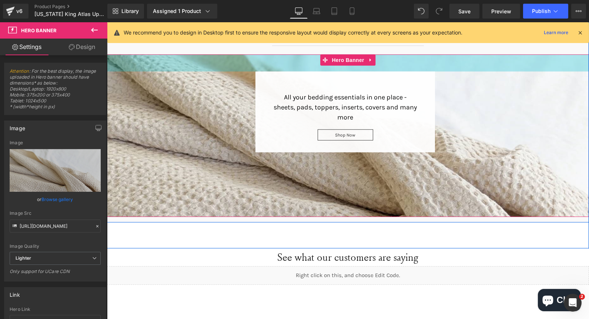
drag, startPoint x: 393, startPoint y: 109, endPoint x: 394, endPoint y: 57, distance: 51.1
click at [394, 57] on div "46px" at bounding box center [348, 62] width 482 height 17
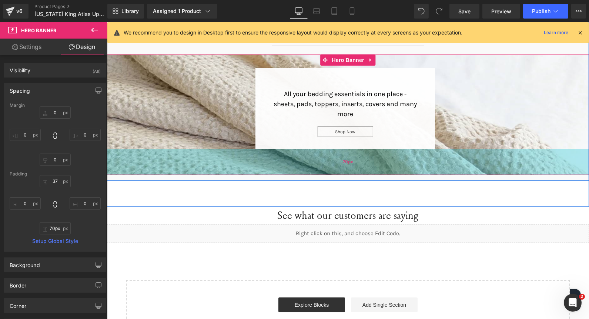
type input "61px"
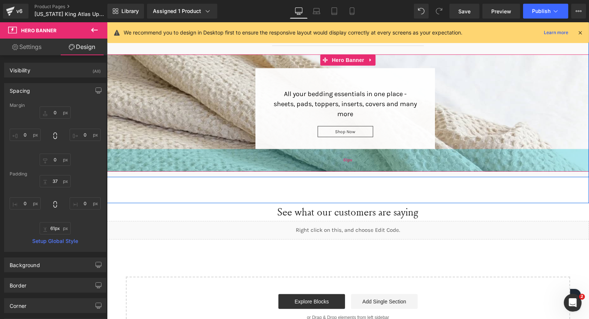
drag, startPoint x: 355, startPoint y: 201, endPoint x: 362, endPoint y: 159, distance: 42.0
click at [362, 159] on div "61px" at bounding box center [348, 160] width 482 height 23
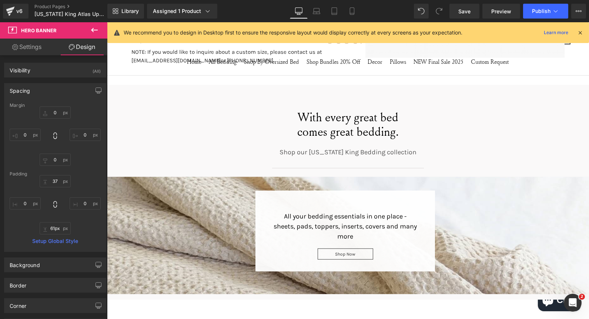
scroll to position [1329, 0]
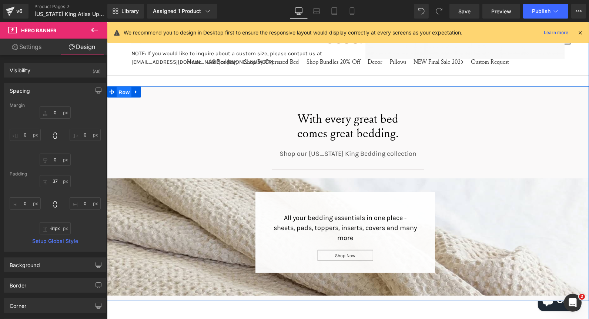
click at [122, 91] on span "Row" at bounding box center [123, 92] width 15 height 11
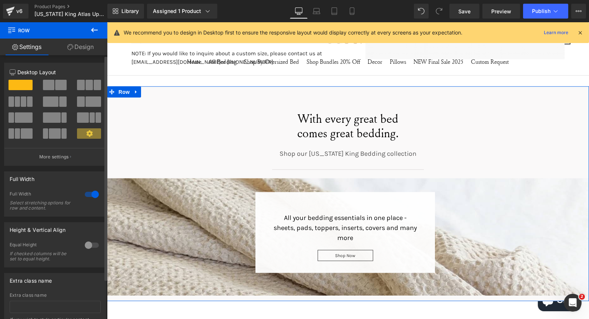
click at [43, 86] on span at bounding box center [48, 85] width 11 height 10
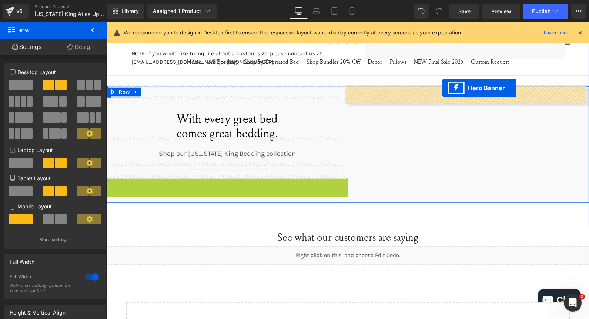
drag, startPoint x: 200, startPoint y: 180, endPoint x: 442, endPoint y: 88, distance: 259.7
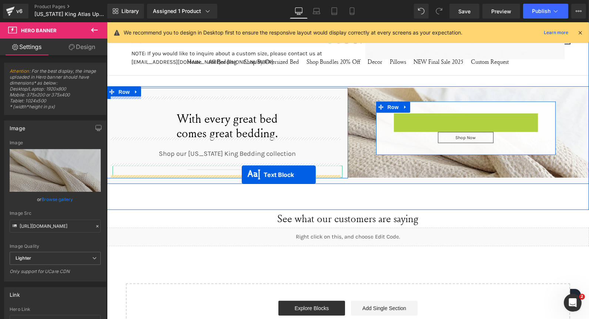
drag, startPoint x: 444, startPoint y: 141, endPoint x: 242, endPoint y: 174, distance: 205.3
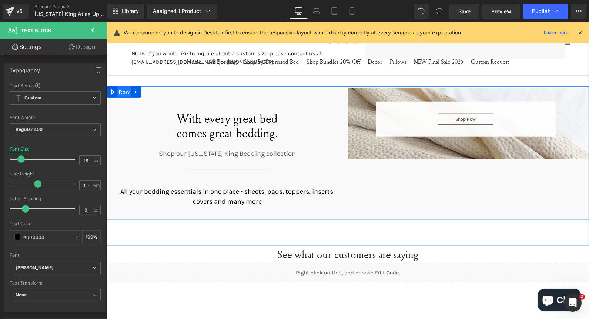
click at [116, 88] on span "Row" at bounding box center [123, 91] width 15 height 11
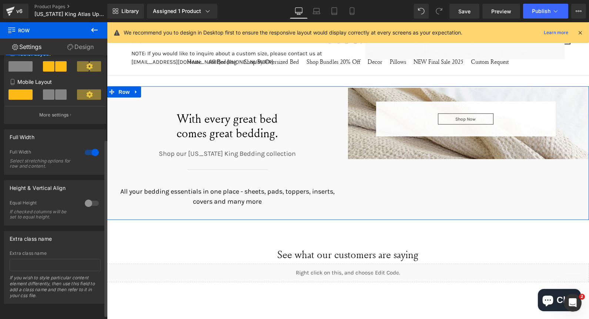
scroll to position [131, 0]
click at [94, 197] on div at bounding box center [92, 203] width 18 height 12
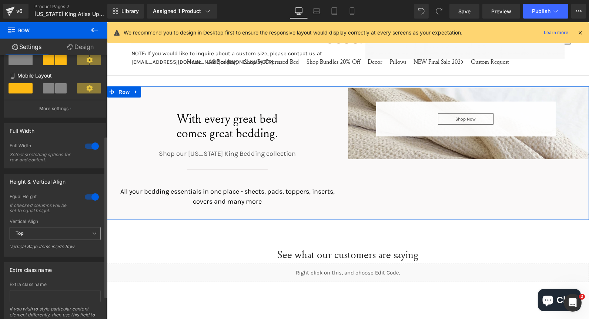
click at [84, 236] on span "Top" at bounding box center [55, 233] width 91 height 13
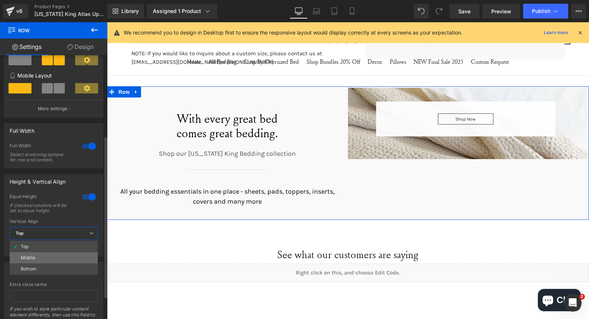
click at [71, 257] on li "Middle" at bounding box center [54, 257] width 88 height 11
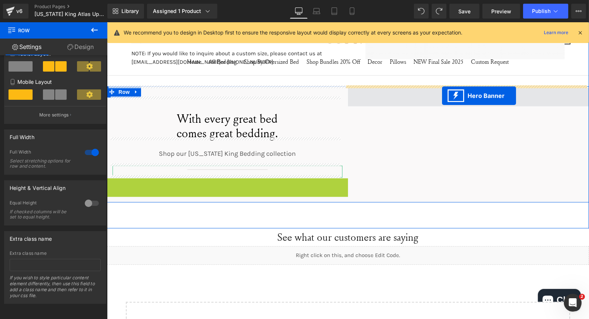
drag, startPoint x: 203, startPoint y: 182, endPoint x: 442, endPoint y: 96, distance: 254.2
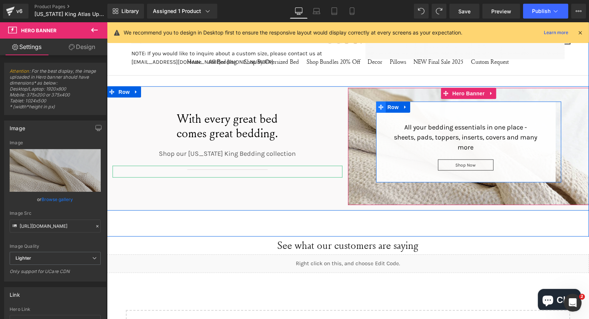
click at [380, 108] on span at bounding box center [381, 106] width 10 height 11
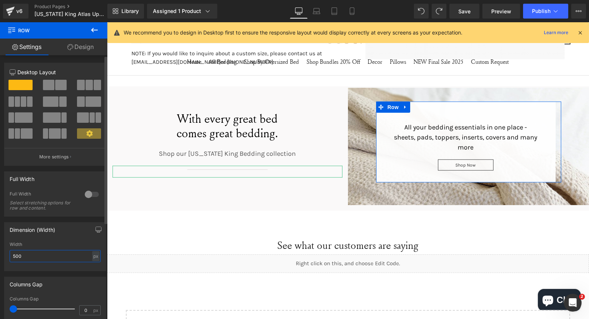
click at [39, 256] on input "500" at bounding box center [55, 256] width 91 height 12
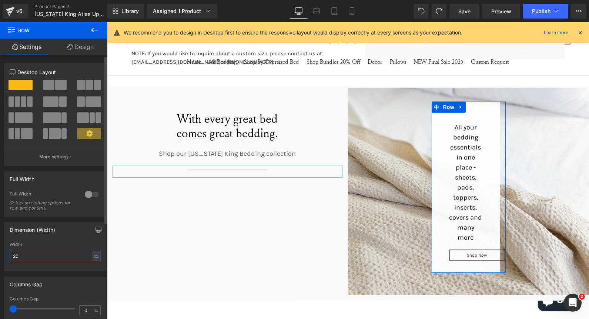
type input "2"
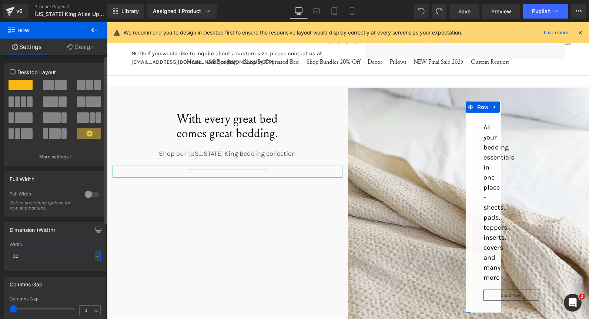
type input "300"
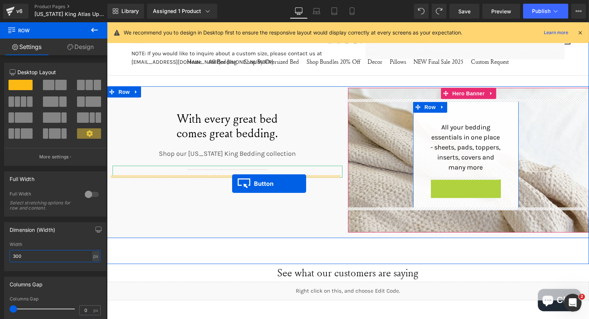
drag, startPoint x: 452, startPoint y: 183, endPoint x: 232, endPoint y: 183, distance: 220.0
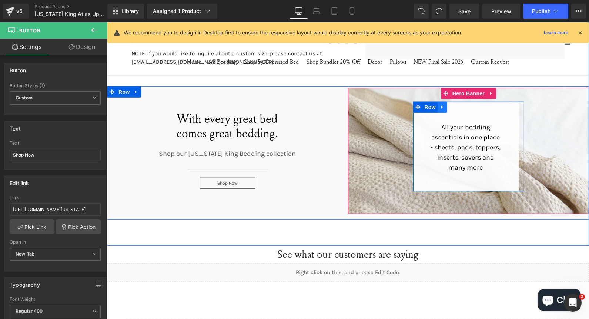
click at [440, 105] on icon at bounding box center [442, 107] width 5 height 6
click at [437, 106] on link at bounding box center [442, 106] width 10 height 11
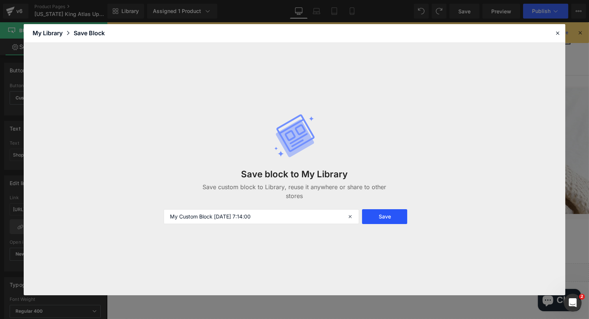
click at [376, 216] on button "Save" at bounding box center [384, 216] width 45 height 15
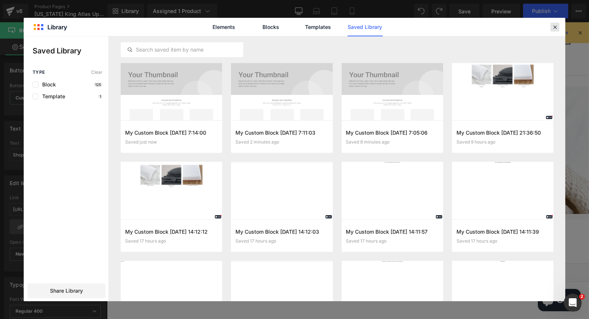
click at [556, 26] on icon at bounding box center [555, 27] width 7 height 7
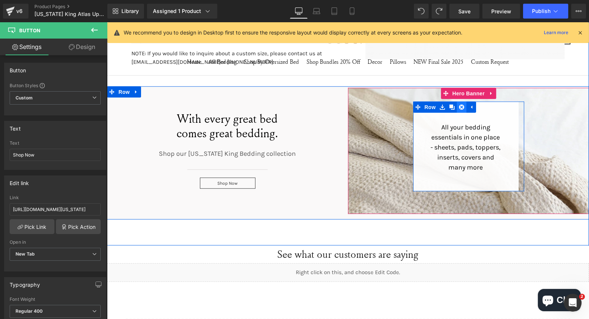
click at [459, 106] on icon at bounding box center [461, 106] width 5 height 5
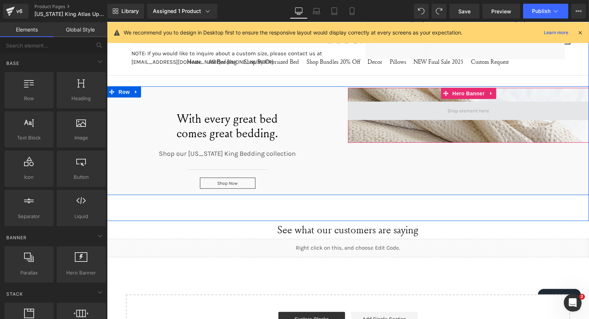
click at [458, 107] on span at bounding box center [468, 110] width 47 height 11
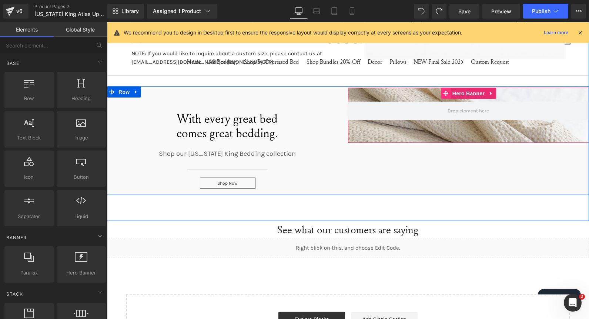
click at [443, 94] on icon at bounding box center [445, 94] width 5 height 6
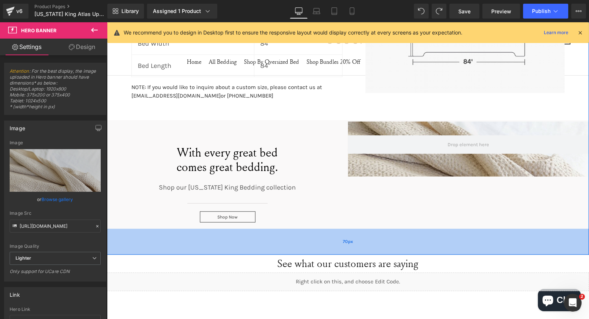
scroll to position [1206, 0]
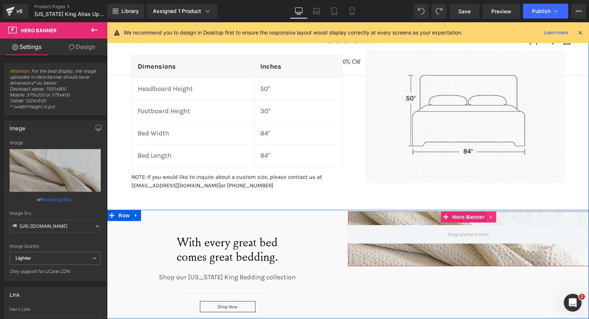
click at [489, 214] on icon at bounding box center [491, 217] width 5 height 6
click at [491, 214] on link at bounding box center [496, 216] width 10 height 11
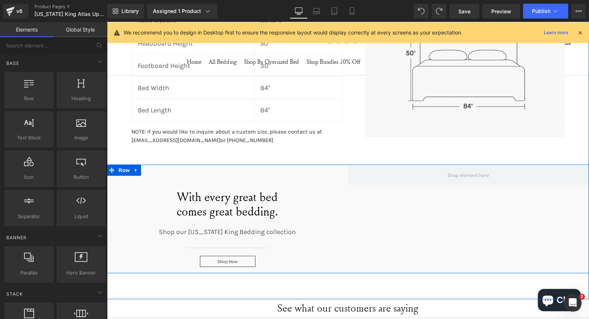
scroll to position [1288, 0]
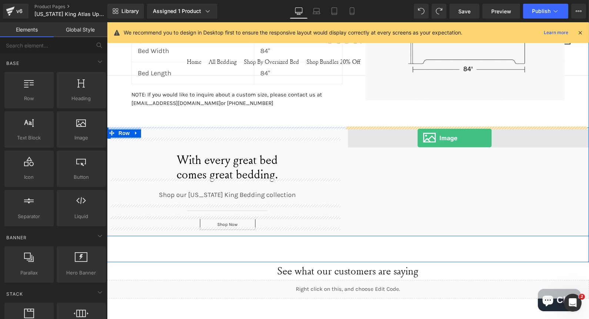
drag, startPoint x: 198, startPoint y: 152, endPoint x: 417, endPoint y: 138, distance: 219.8
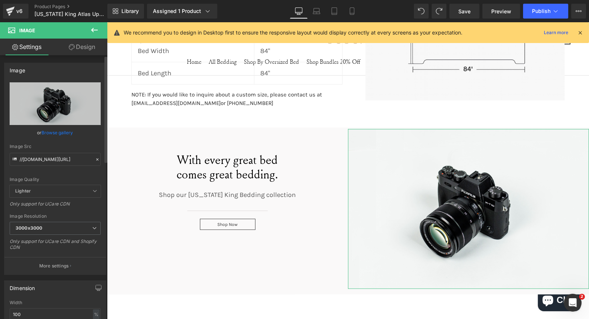
click at [53, 133] on link "Browse gallery" at bounding box center [57, 132] width 31 height 13
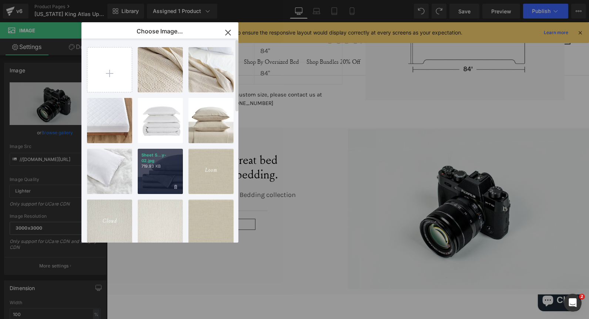
click at [157, 172] on div "Sheet S...y-02.jpg 719.93 KB" at bounding box center [160, 171] width 45 height 45
type input "https://ucarecdn.com/1718fbda-5cf3-4350-8802-186212301926/-/format/auto/-/previ…"
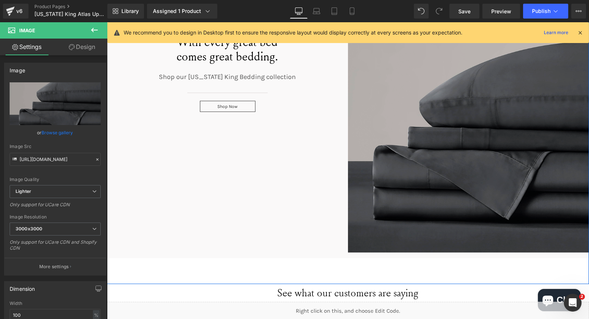
scroll to position [1412, 0]
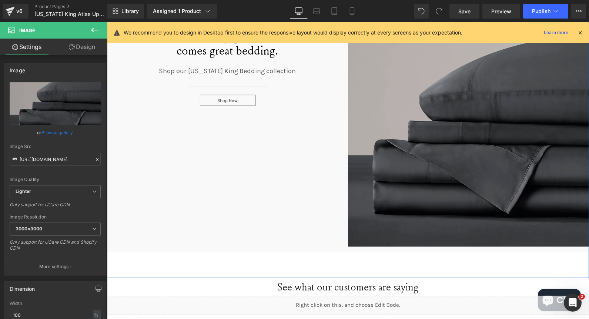
click at [444, 111] on img at bounding box center [468, 125] width 241 height 241
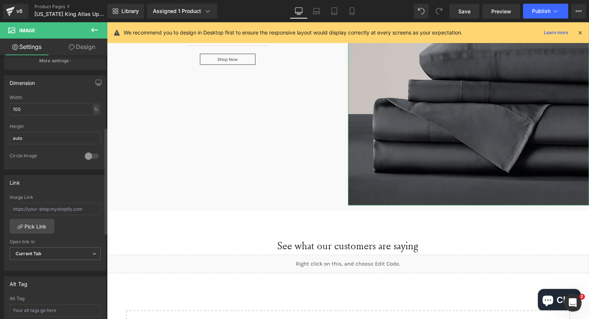
scroll to position [206, 0]
click at [91, 153] on div at bounding box center [92, 156] width 18 height 12
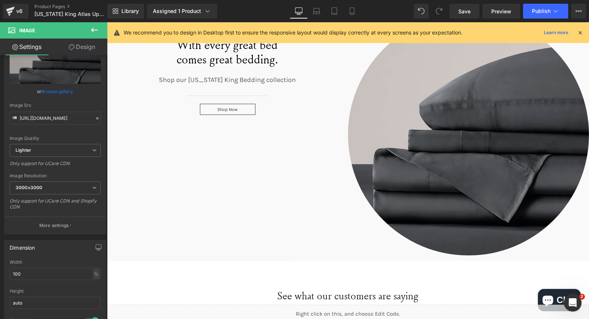
scroll to position [1329, 0]
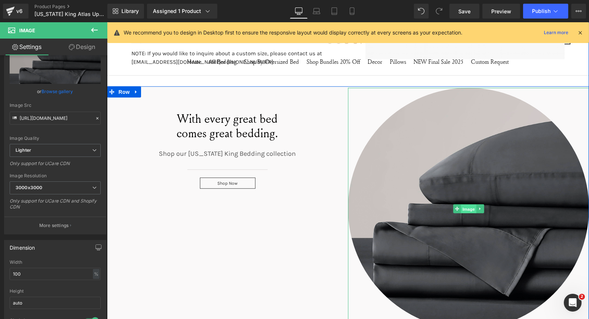
click at [461, 210] on span "Image" at bounding box center [469, 208] width 16 height 9
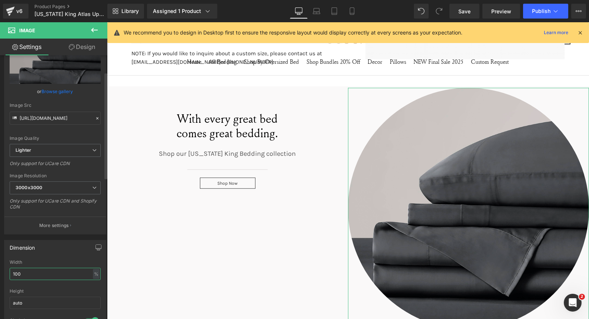
click at [38, 270] on input "100" at bounding box center [55, 273] width 91 height 12
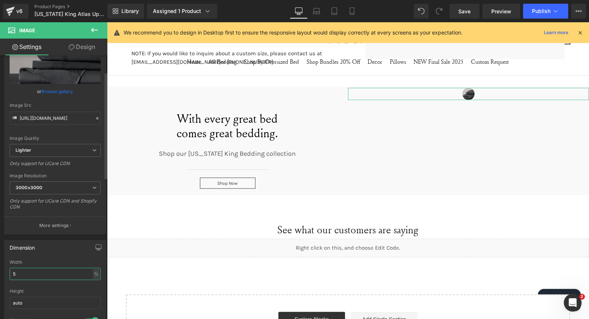
type input "50"
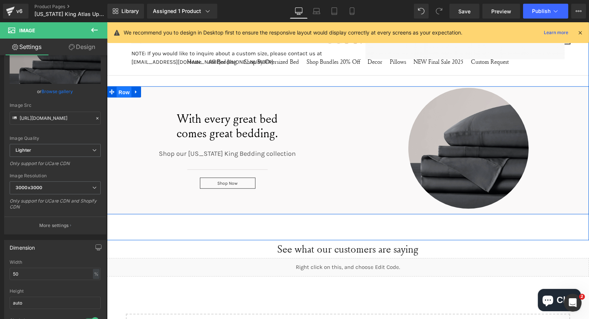
click at [119, 90] on span "Row" at bounding box center [123, 92] width 15 height 11
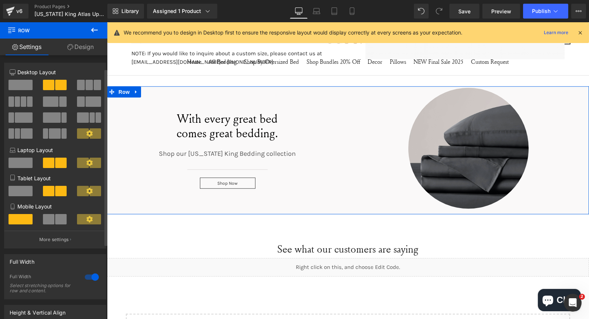
scroll to position [82, 0]
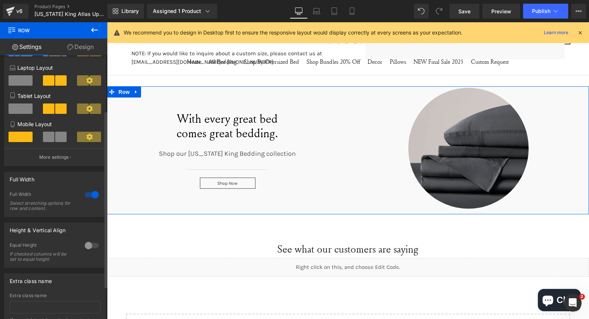
click at [93, 249] on div at bounding box center [92, 245] width 18 height 12
click at [70, 287] on span "Top" at bounding box center [55, 281] width 91 height 13
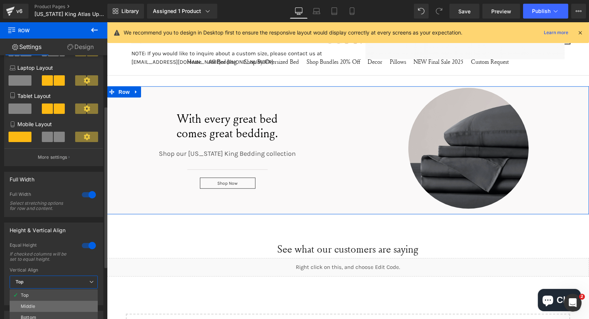
click at [51, 305] on li "Middle" at bounding box center [54, 305] width 88 height 11
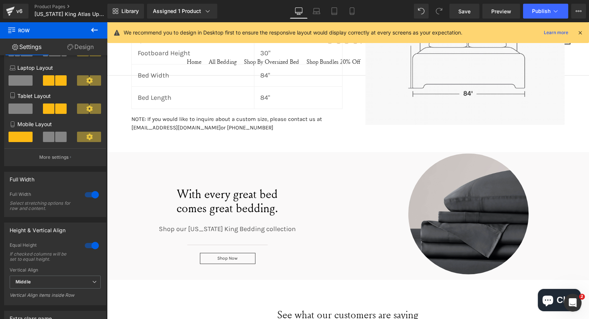
scroll to position [1247, 0]
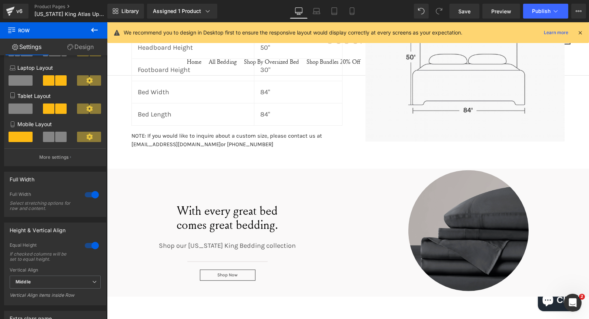
drag, startPoint x: 489, startPoint y: 223, endPoint x: 485, endPoint y: 223, distance: 3.7
click at [489, 223] on img at bounding box center [468, 230] width 121 height 121
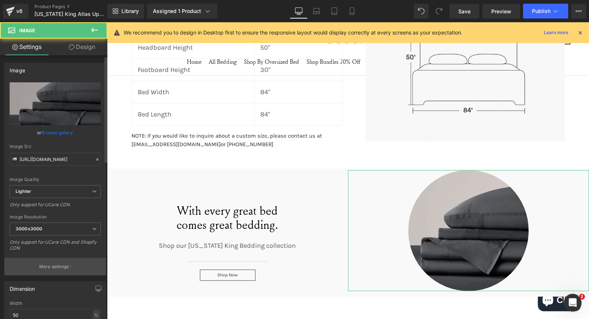
scroll to position [164, 0]
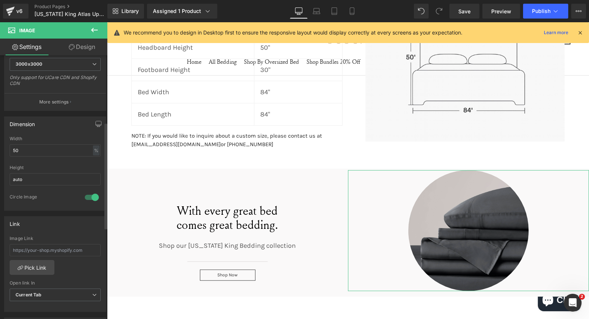
click at [85, 197] on div at bounding box center [92, 197] width 18 height 12
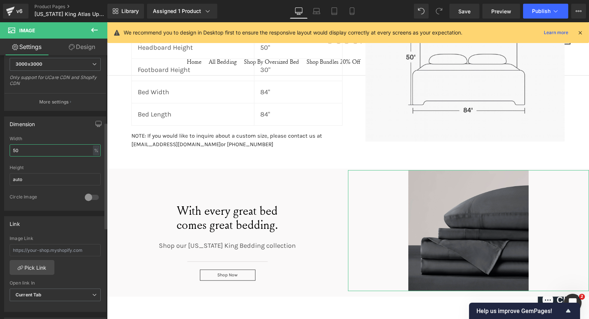
click at [29, 153] on input "50" at bounding box center [55, 150] width 91 height 12
click at [34, 144] on input "50" at bounding box center [55, 150] width 91 height 12
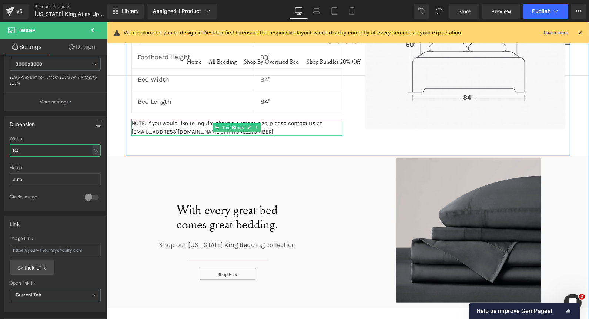
scroll to position [1288, 0]
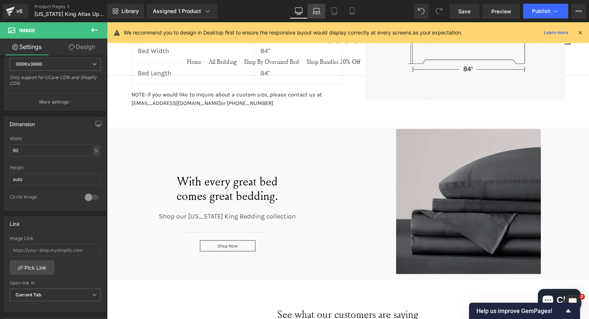
click at [316, 15] on link "Laptop" at bounding box center [317, 11] width 18 height 15
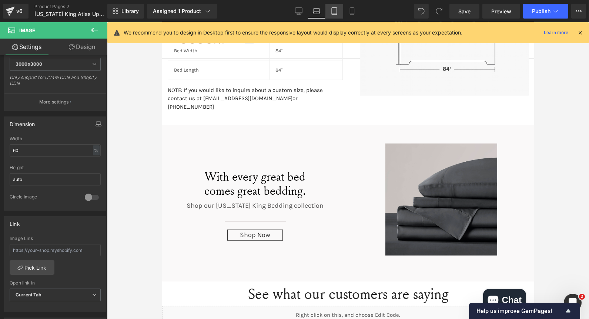
scroll to position [1165, 0]
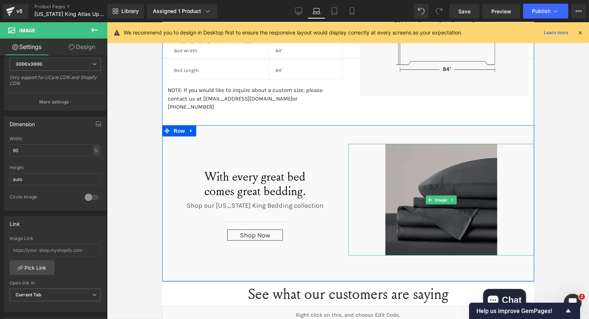
click at [426, 171] on img at bounding box center [441, 200] width 112 height 112
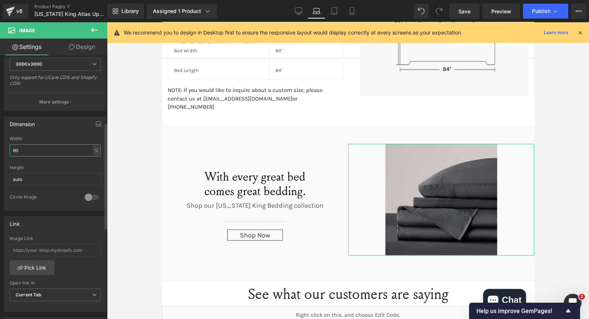
click at [34, 144] on input "60" at bounding box center [55, 150] width 91 height 12
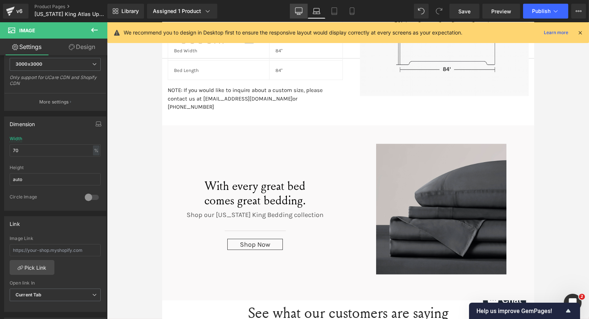
click at [293, 15] on link "Desktop" at bounding box center [299, 11] width 18 height 15
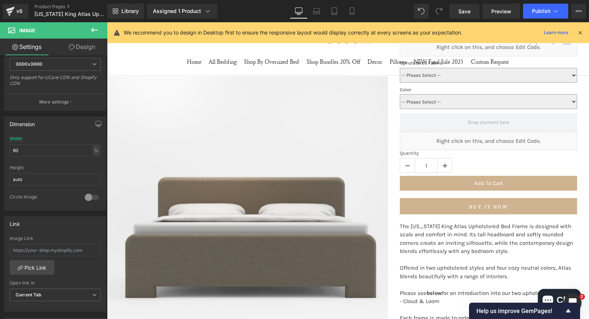
scroll to position [83, 0]
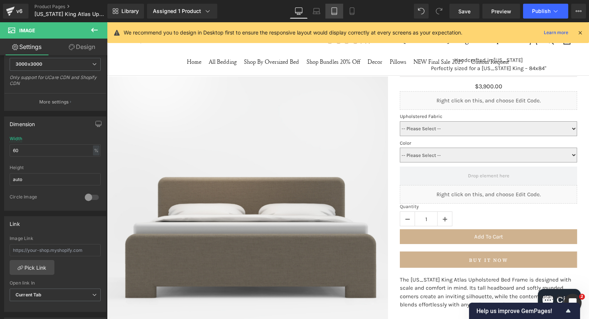
click at [323, 14] on link "Laptop" at bounding box center [317, 11] width 18 height 15
type input "70"
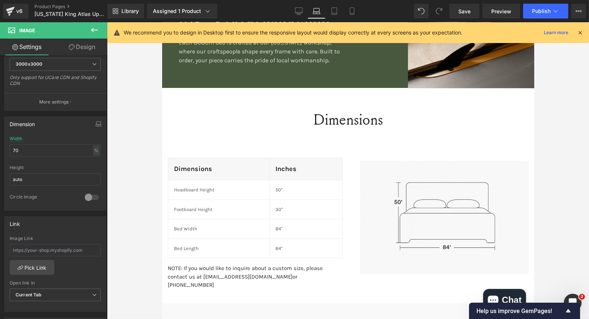
scroll to position [1152, 0]
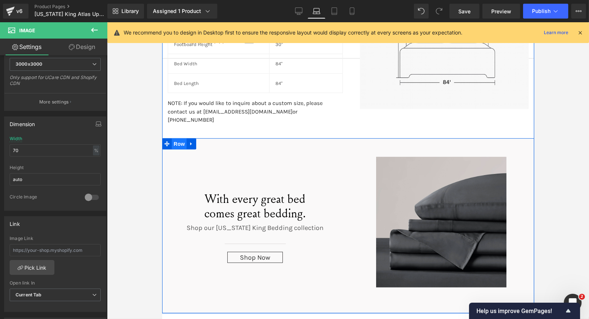
click at [172, 138] on span "Row" at bounding box center [179, 143] width 15 height 11
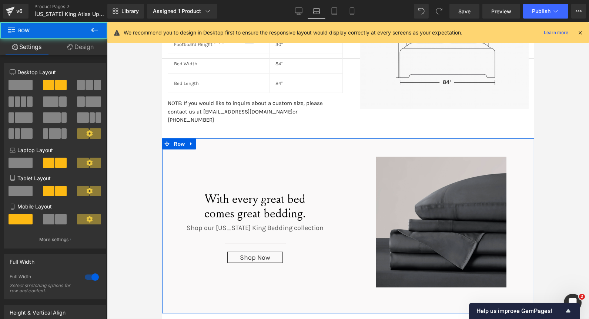
drag, startPoint x: 89, startPoint y: 57, endPoint x: 89, endPoint y: 53, distance: 4.4
click at [89, 54] on div "Settings Design 6+6 6+6 12+12 Column Size Customizer 6+6 Desktop Layout Laptop …" at bounding box center [53, 189] width 107 height 300
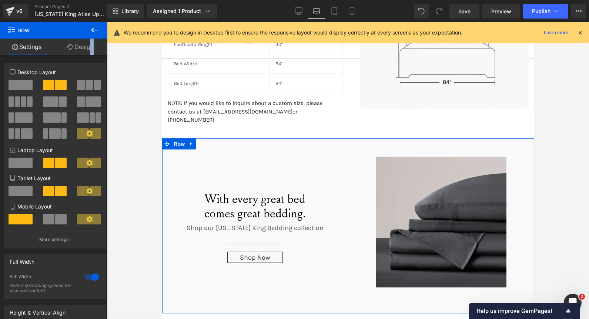
drag, startPoint x: 89, startPoint y: 53, endPoint x: 44, endPoint y: 88, distance: 56.5
click at [89, 51] on link "Design" at bounding box center [81, 47] width 54 height 17
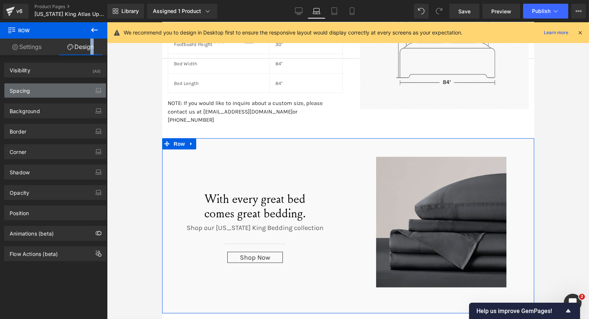
type input "0"
type input "50"
type input "0"
type input "70"
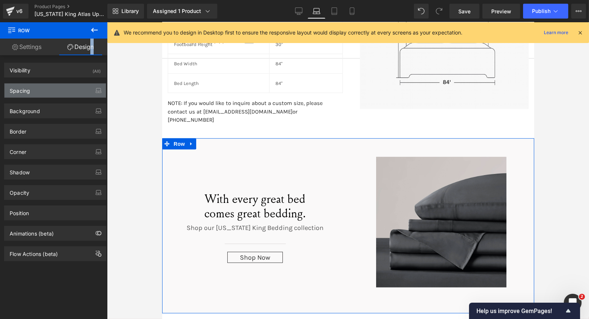
type input "0"
click at [44, 88] on div "Spacing" at bounding box center [54, 90] width 101 height 14
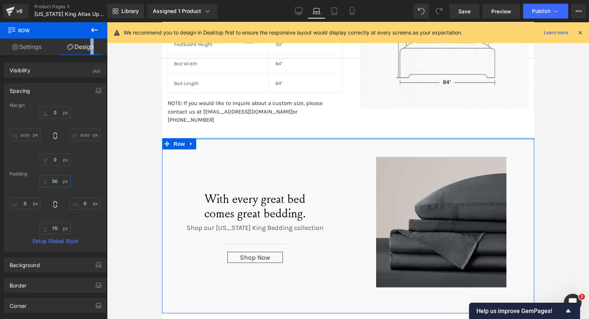
click at [60, 177] on input "50" at bounding box center [55, 181] width 31 height 12
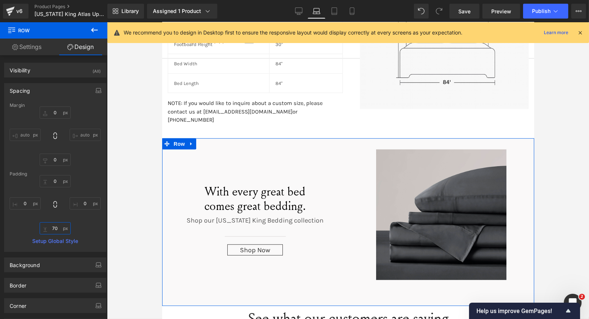
click at [56, 226] on input "70" at bounding box center [55, 228] width 31 height 12
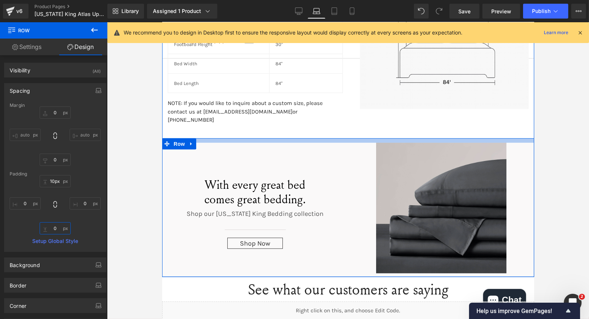
type input "9px"
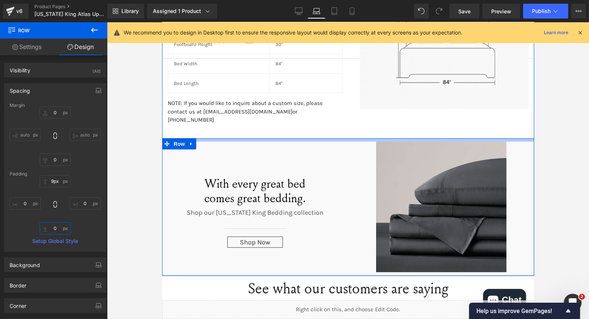
drag, startPoint x: 414, startPoint y: 130, endPoint x: 420, endPoint y: 122, distance: 10.0
click at [420, 138] on div at bounding box center [348, 139] width 372 height 3
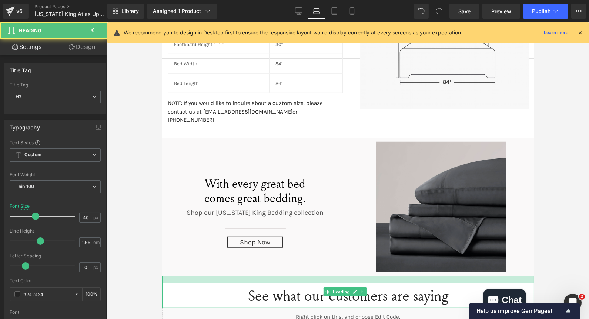
drag, startPoint x: 323, startPoint y: 260, endPoint x: 456, endPoint y: 38, distance: 258.7
click at [323, 276] on div "See what our customers are saying Heading" at bounding box center [348, 292] width 372 height 32
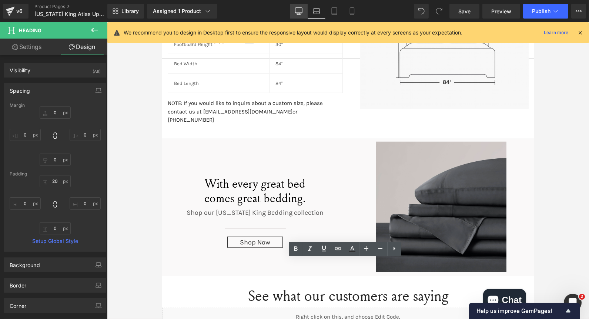
click at [295, 16] on link "Desktop" at bounding box center [299, 11] width 18 height 15
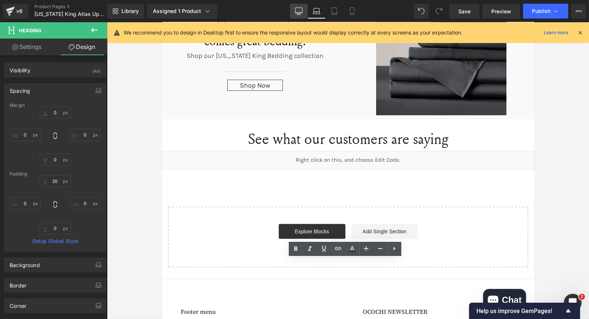
type input "0"
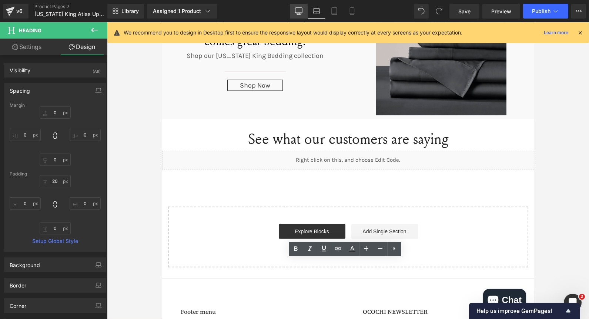
type input "0"
type input "2"
type input "0"
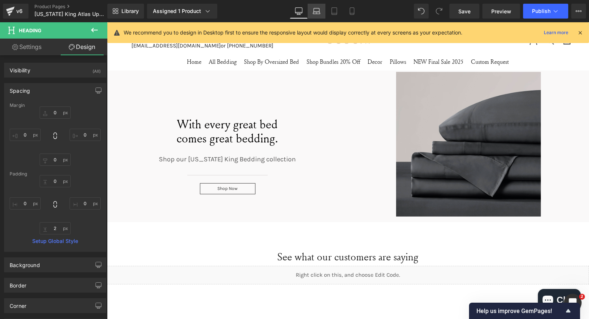
scroll to position [1345, 0]
click at [314, 14] on icon at bounding box center [316, 13] width 7 height 2
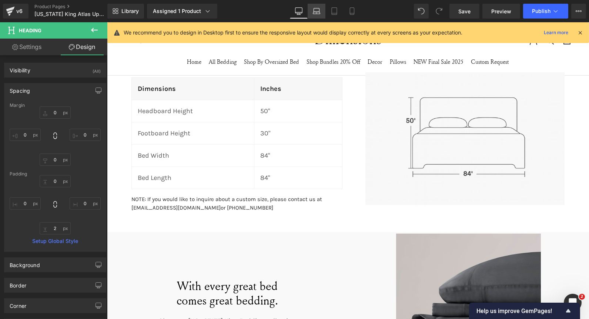
type input "0"
type input "20"
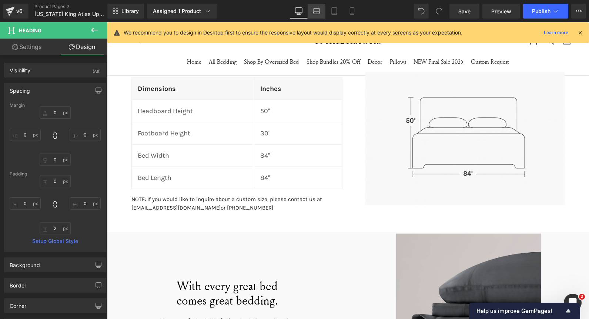
type input "0"
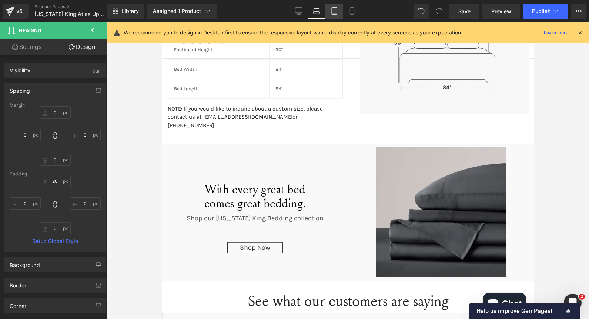
scroll to position [1146, 0]
click at [343, 13] on link "Tablet" at bounding box center [335, 11] width 18 height 15
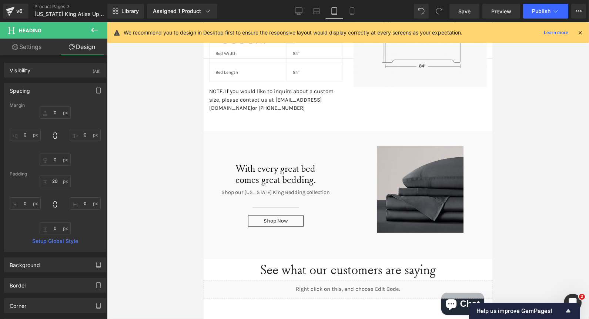
type input "0"
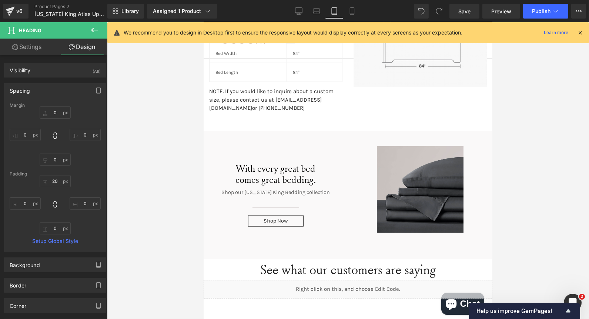
type input "0"
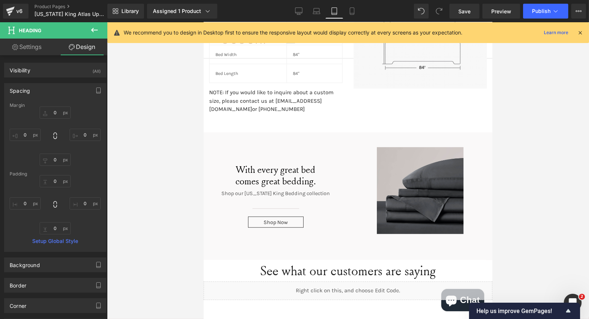
scroll to position [1329, 0]
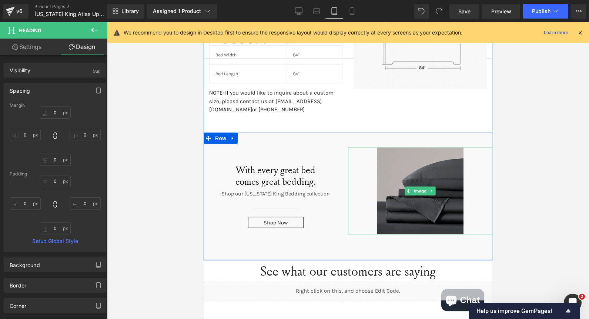
click at [427, 155] on img at bounding box center [420, 190] width 87 height 87
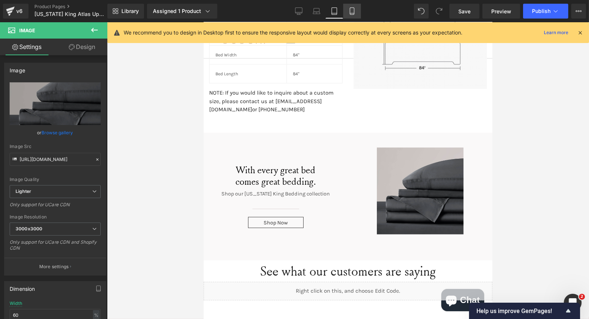
click at [357, 9] on link "Mobile" at bounding box center [352, 11] width 18 height 15
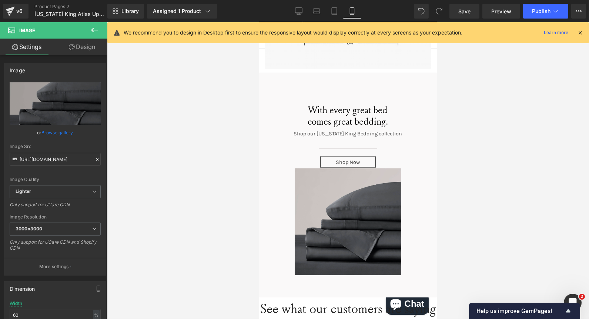
scroll to position [1560, 0]
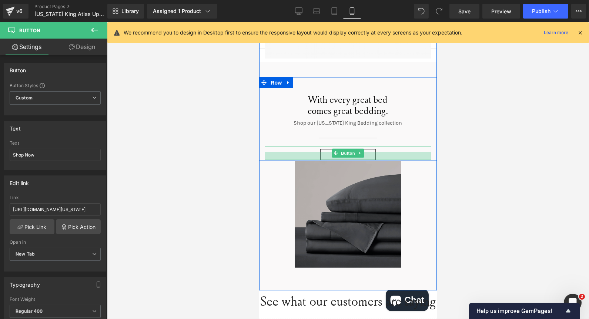
drag, startPoint x: 378, startPoint y: 136, endPoint x: 379, endPoint y: 144, distance: 7.8
click at [379, 144] on div "With every great bed comes great bedding. Heading Shop our Wyoming King Bedding…" at bounding box center [348, 175] width 178 height 227
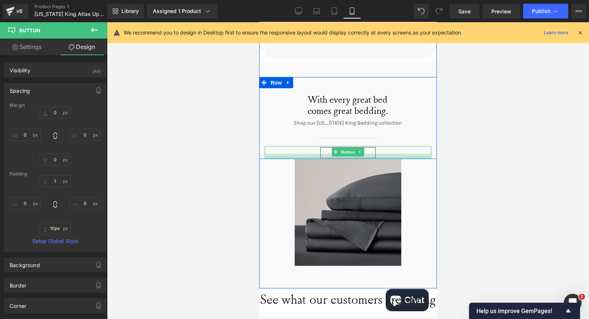
type input "9px"
drag, startPoint x: 379, startPoint y: 137, endPoint x: 380, endPoint y: 132, distance: 4.7
click at [380, 146] on div "Shop Now Button" at bounding box center [347, 152] width 167 height 12
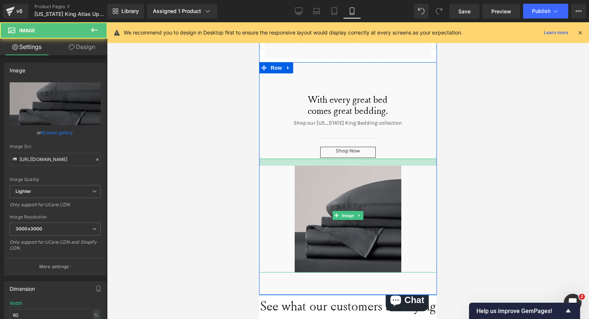
click at [284, 159] on div "Image" at bounding box center [348, 216] width 178 height 114
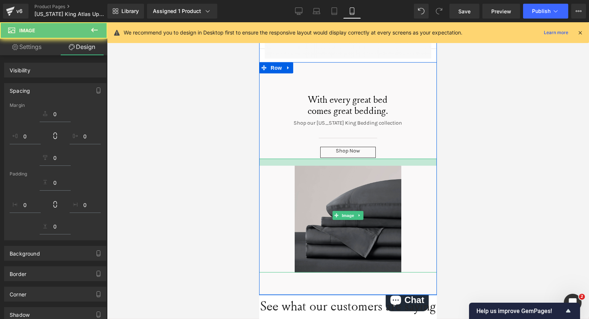
click at [232, 146] on div at bounding box center [348, 170] width 482 height 296
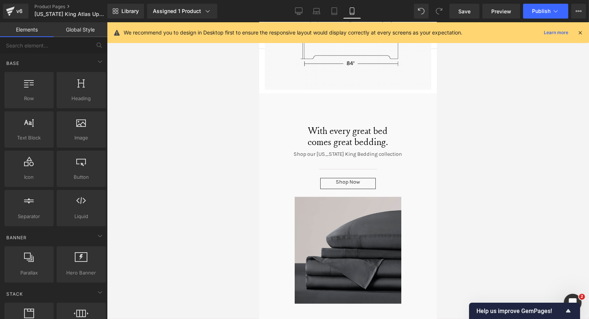
scroll to position [1519, 0]
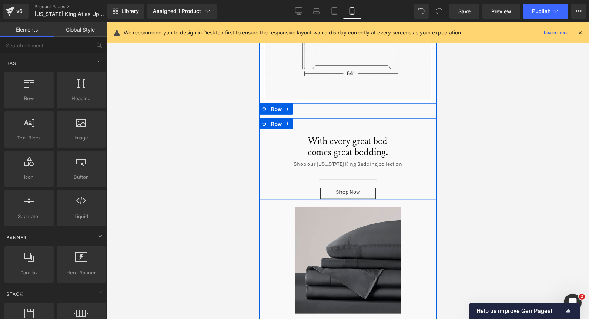
click at [343, 103] on div "With every great bed comes great bedding. Heading Shop our Wyoming King Bedding…" at bounding box center [348, 219] width 178 height 232
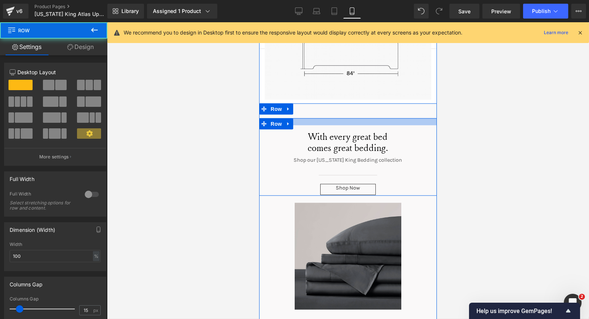
drag, startPoint x: 345, startPoint y: 108, endPoint x: 346, endPoint y: 96, distance: 12.2
click at [345, 118] on div at bounding box center [348, 121] width 178 height 7
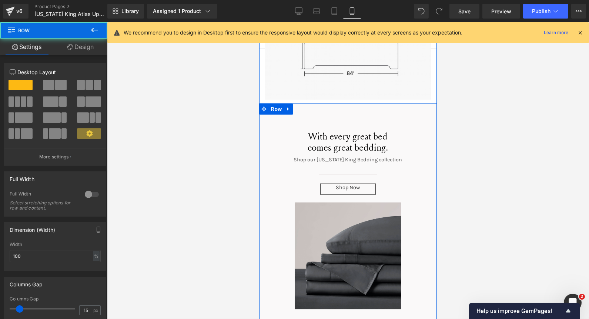
click at [346, 103] on div "With every great bed comes great bedding. Heading Shop our Wyoming King Bedding…" at bounding box center [348, 217] width 178 height 228
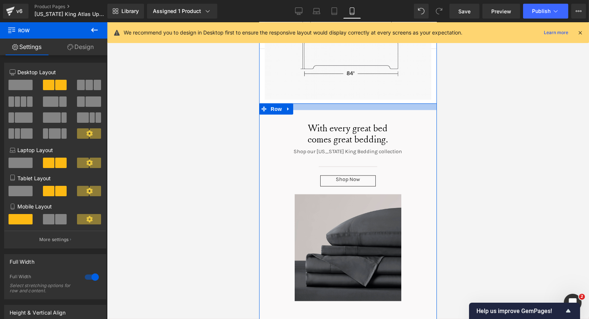
drag, startPoint x: 341, startPoint y: 89, endPoint x: 343, endPoint y: 80, distance: 8.6
click at [343, 80] on div "Dimensions Heading Dimensions Heading Inches Heading Row Headboard Height Text …" at bounding box center [348, 72] width 178 height 501
click at [214, 124] on div at bounding box center [348, 170] width 482 height 296
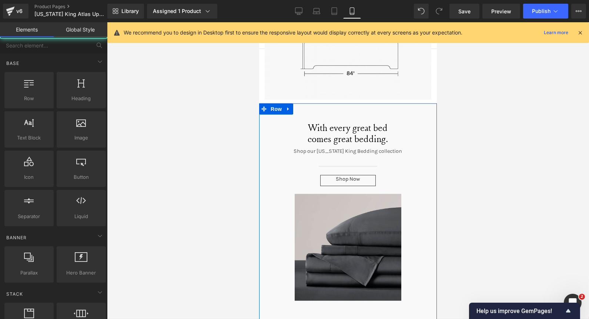
click at [168, 111] on div at bounding box center [348, 170] width 482 height 296
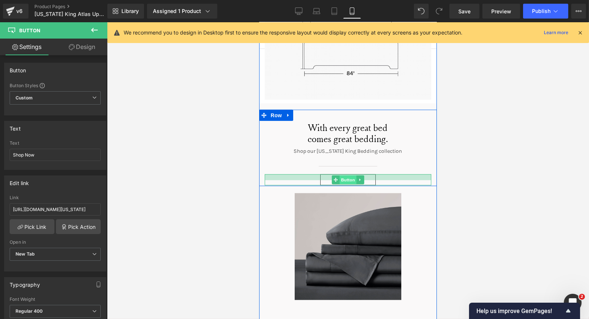
drag, startPoint x: 346, startPoint y: 156, endPoint x: 423, endPoint y: 174, distance: 79.0
click at [346, 174] on div "Shop Now Button" at bounding box center [347, 179] width 167 height 11
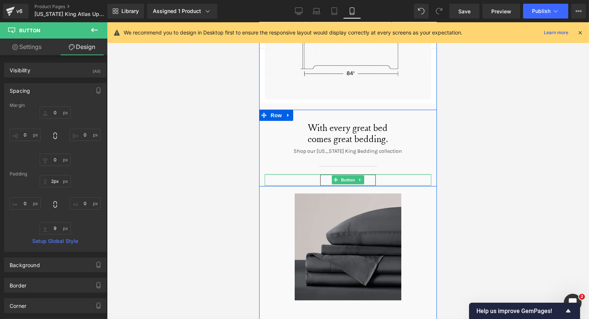
type input "0px"
drag, startPoint x: 368, startPoint y: 156, endPoint x: 374, endPoint y: 129, distance: 27.7
click at [374, 129] on div "With every great bed comes great bedding. Heading Shop our Wyoming King Bedding…" at bounding box center [348, 151] width 178 height 70
click at [266, 187] on div at bounding box center [348, 244] width 178 height 114
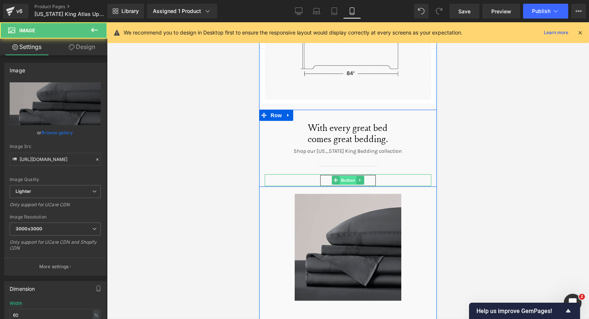
click at [342, 176] on span "Button" at bounding box center [347, 180] width 17 height 9
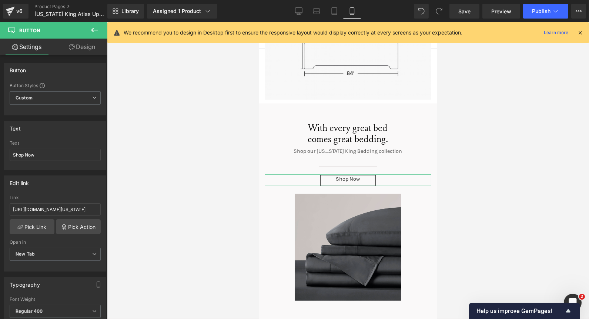
click at [86, 49] on link "Design" at bounding box center [82, 47] width 54 height 17
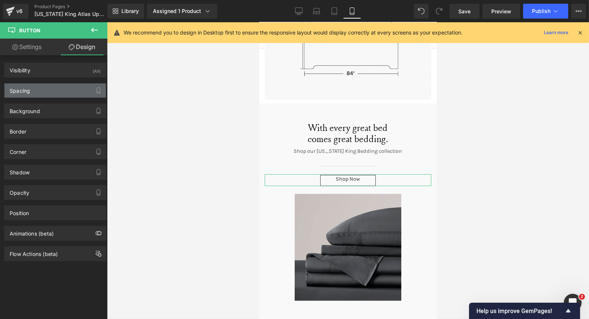
type input "0"
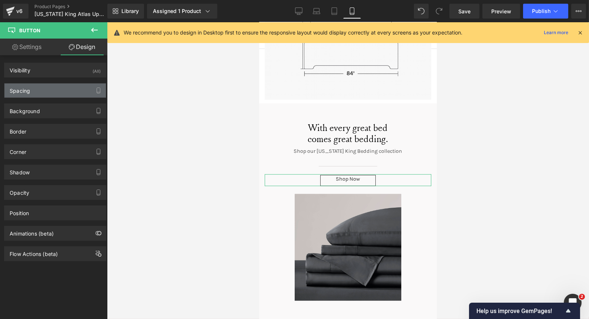
type input "0"
type input "9"
type input "0"
click at [56, 87] on div "Spacing" at bounding box center [54, 90] width 101 height 14
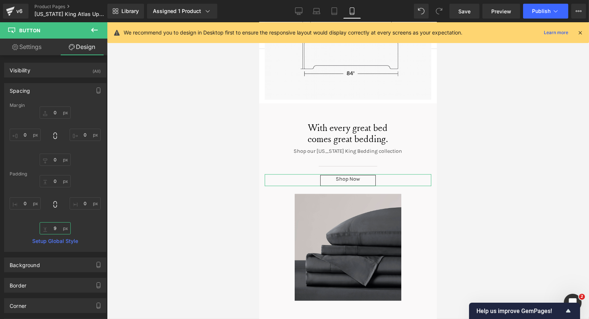
click at [59, 224] on input "9" at bounding box center [55, 228] width 31 height 12
click at [229, 186] on div at bounding box center [348, 170] width 482 height 296
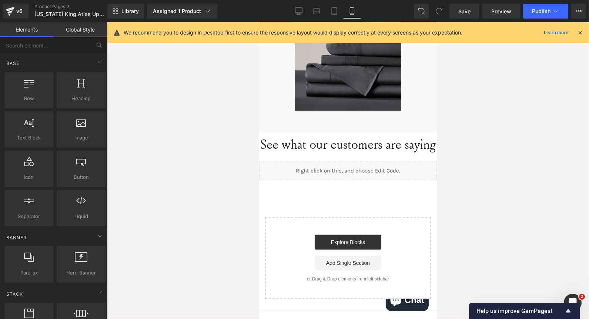
scroll to position [1725, 0]
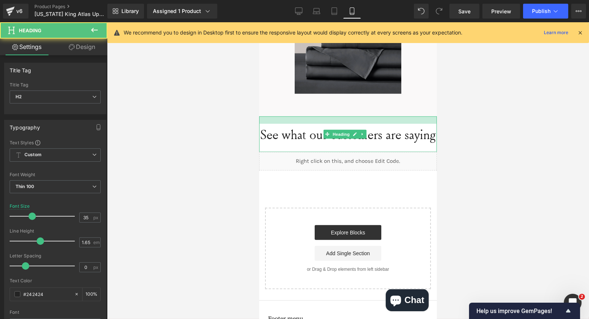
click at [352, 116] on div "See what our customers are saying Heading" at bounding box center [348, 134] width 178 height 36
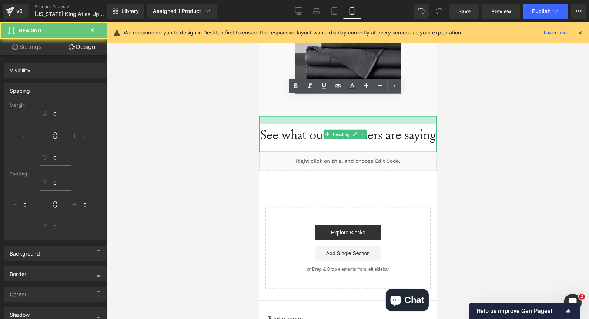
click at [220, 105] on div at bounding box center [348, 170] width 482 height 296
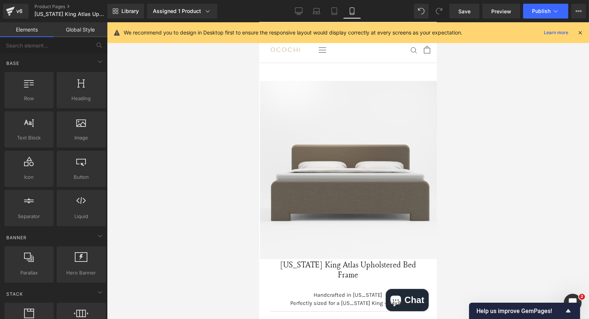
scroll to position [0, 0]
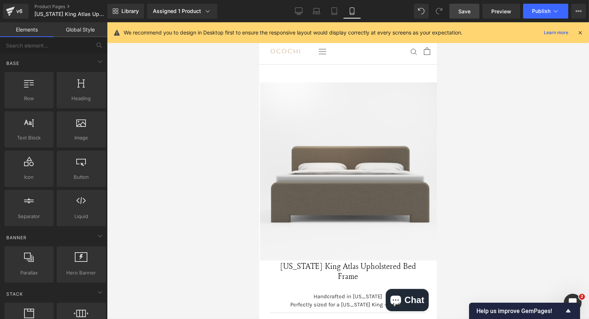
click at [460, 13] on span "Save" at bounding box center [465, 11] width 12 height 8
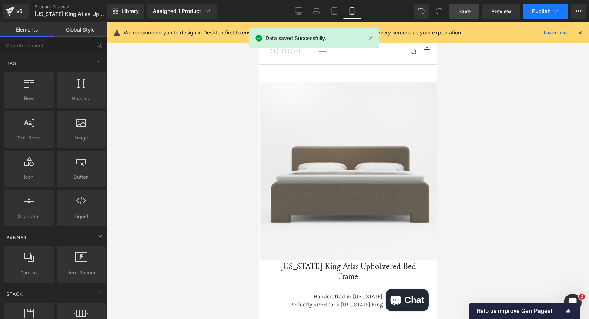
click at [548, 15] on button "Publish" at bounding box center [545, 11] width 45 height 15
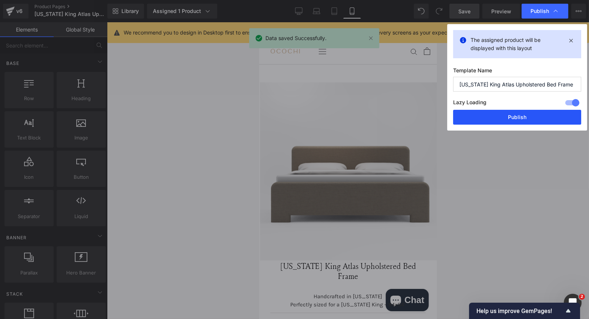
click at [506, 116] on button "Publish" at bounding box center [517, 117] width 128 height 15
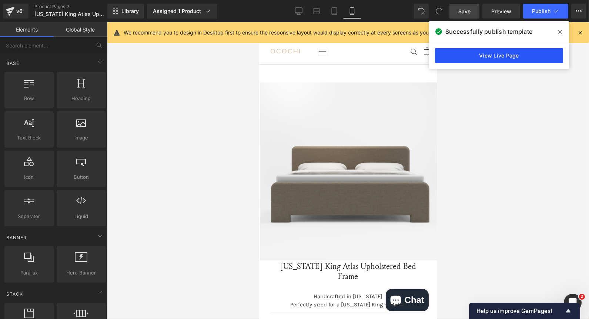
click at [541, 55] on link "View Live Page" at bounding box center [499, 55] width 128 height 15
